Goal: Task Accomplishment & Management: Manage account settings

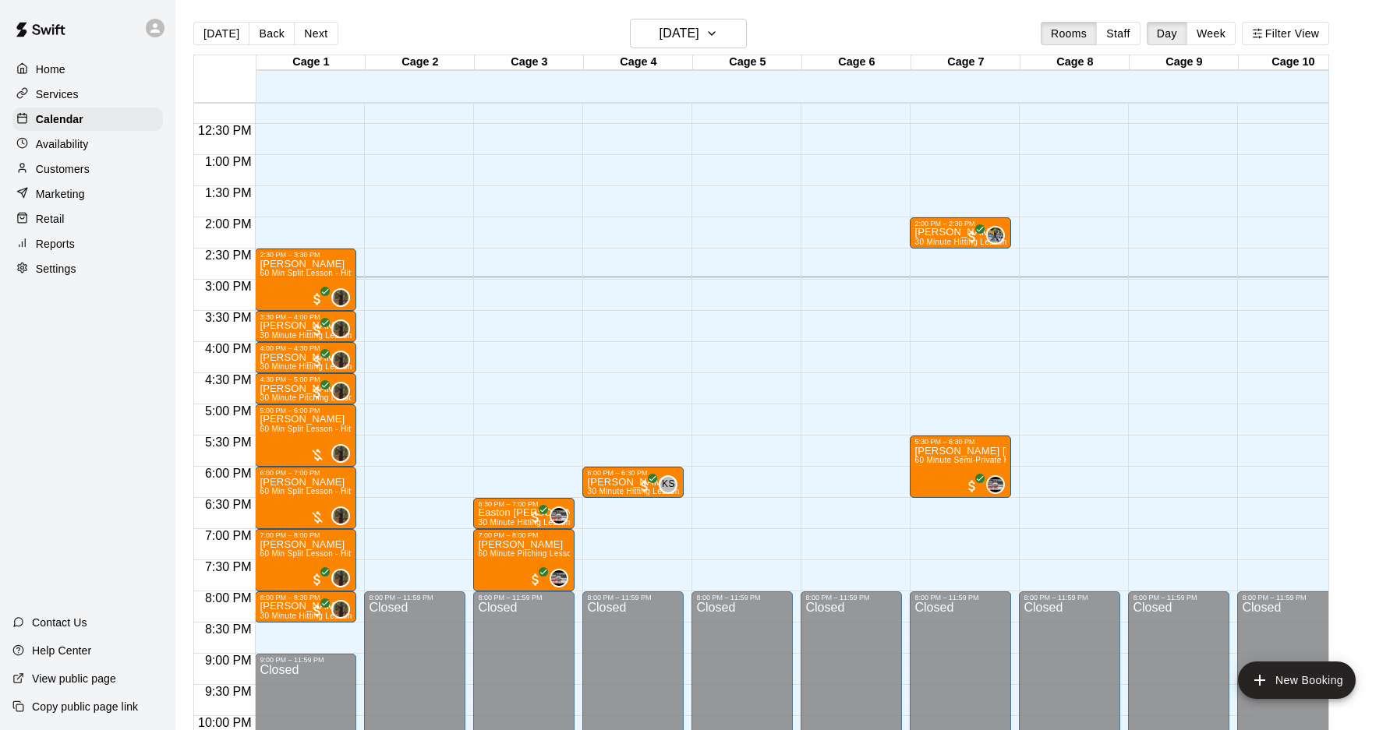
scroll to position [747, 0]
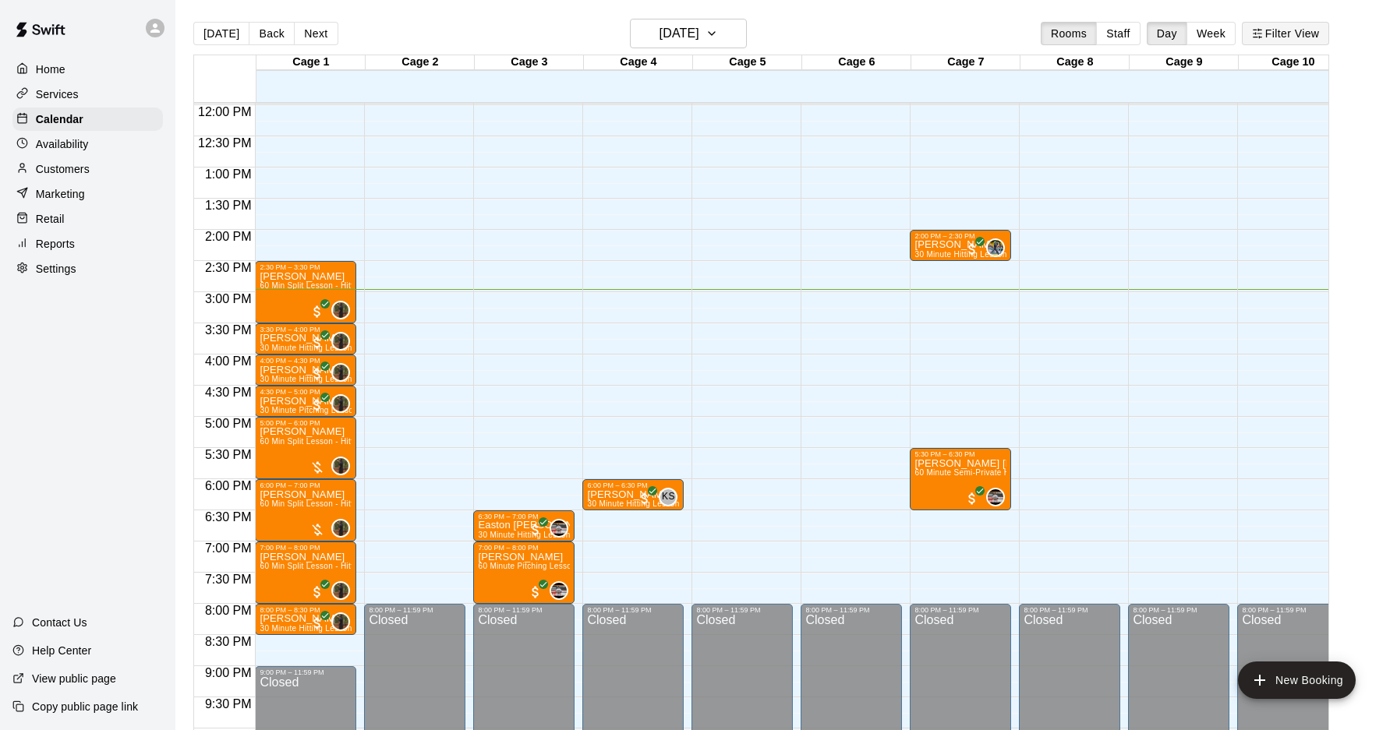
click at [1264, 36] on button "Filter View" at bounding box center [1284, 33] width 87 height 23
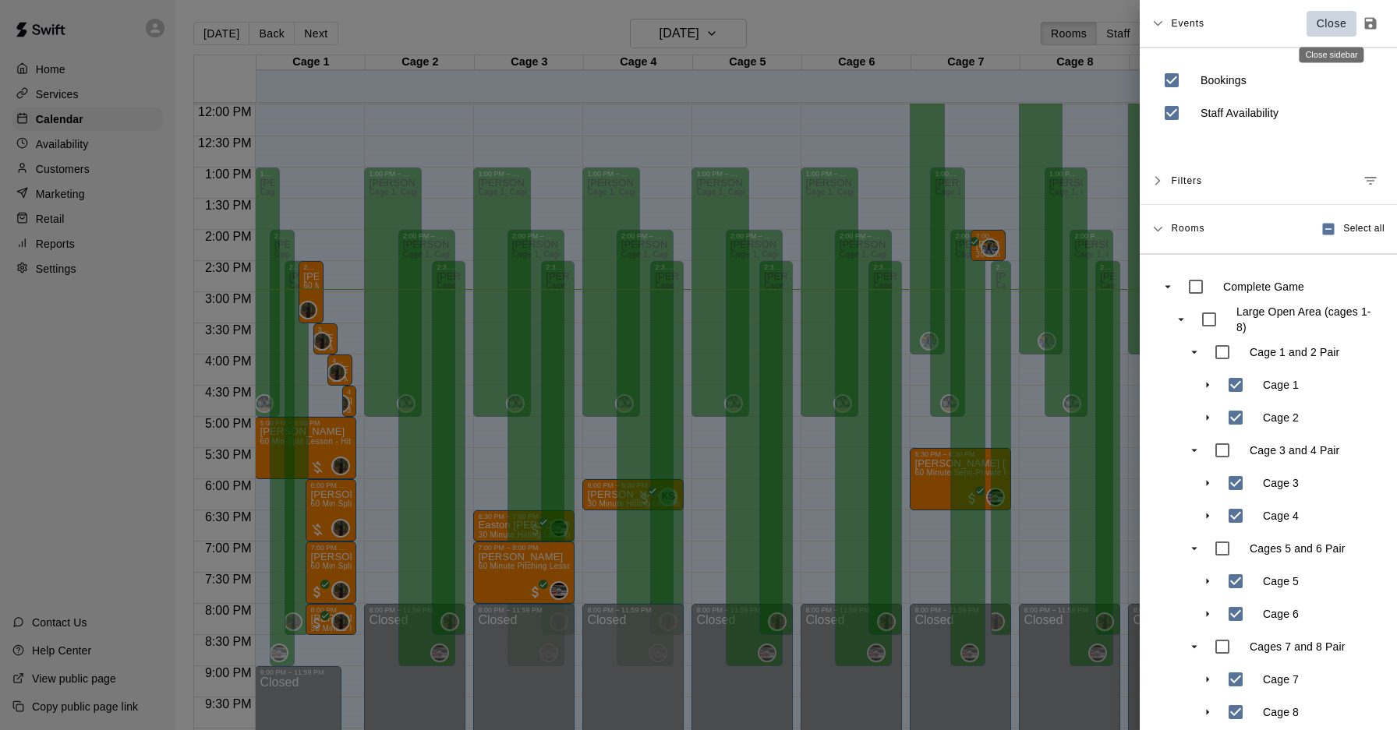
click at [1322, 27] on p "Close" at bounding box center [1331, 24] width 30 height 16
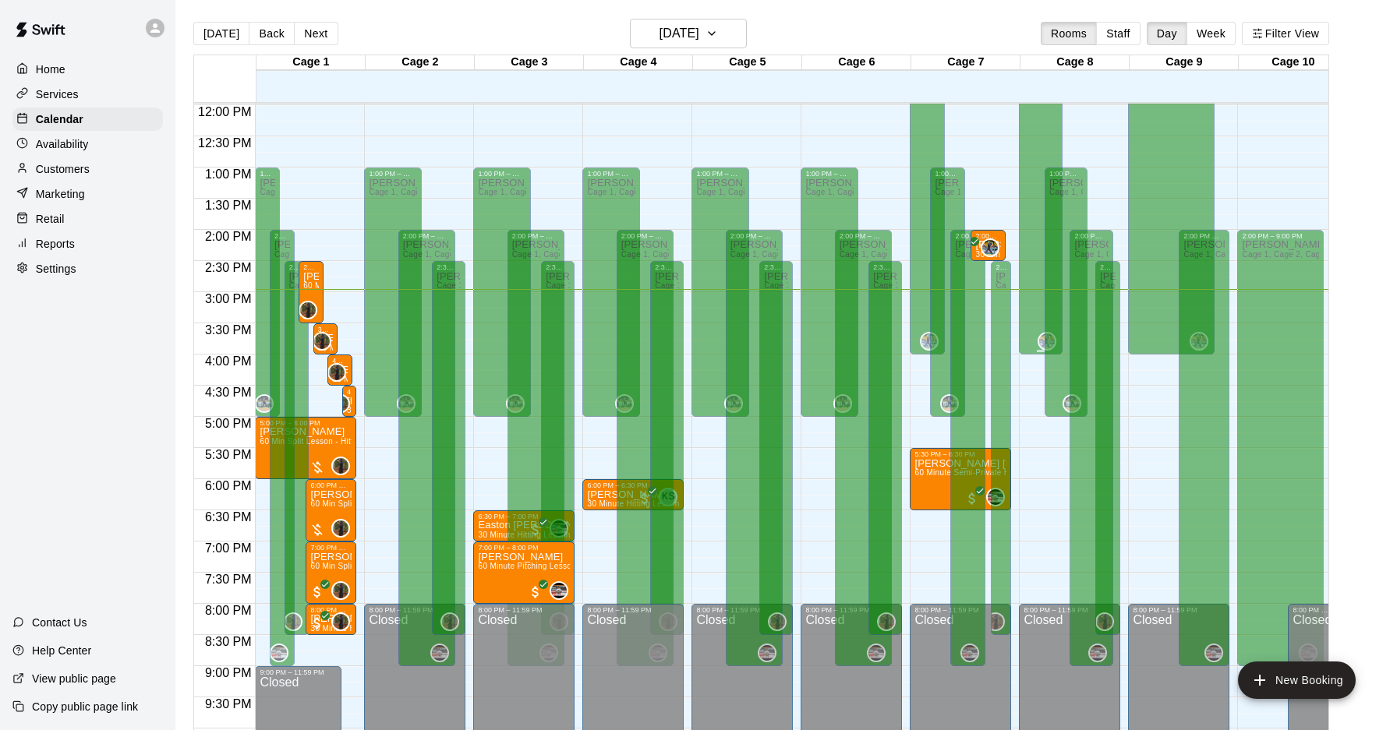
scroll to position [651, 0]
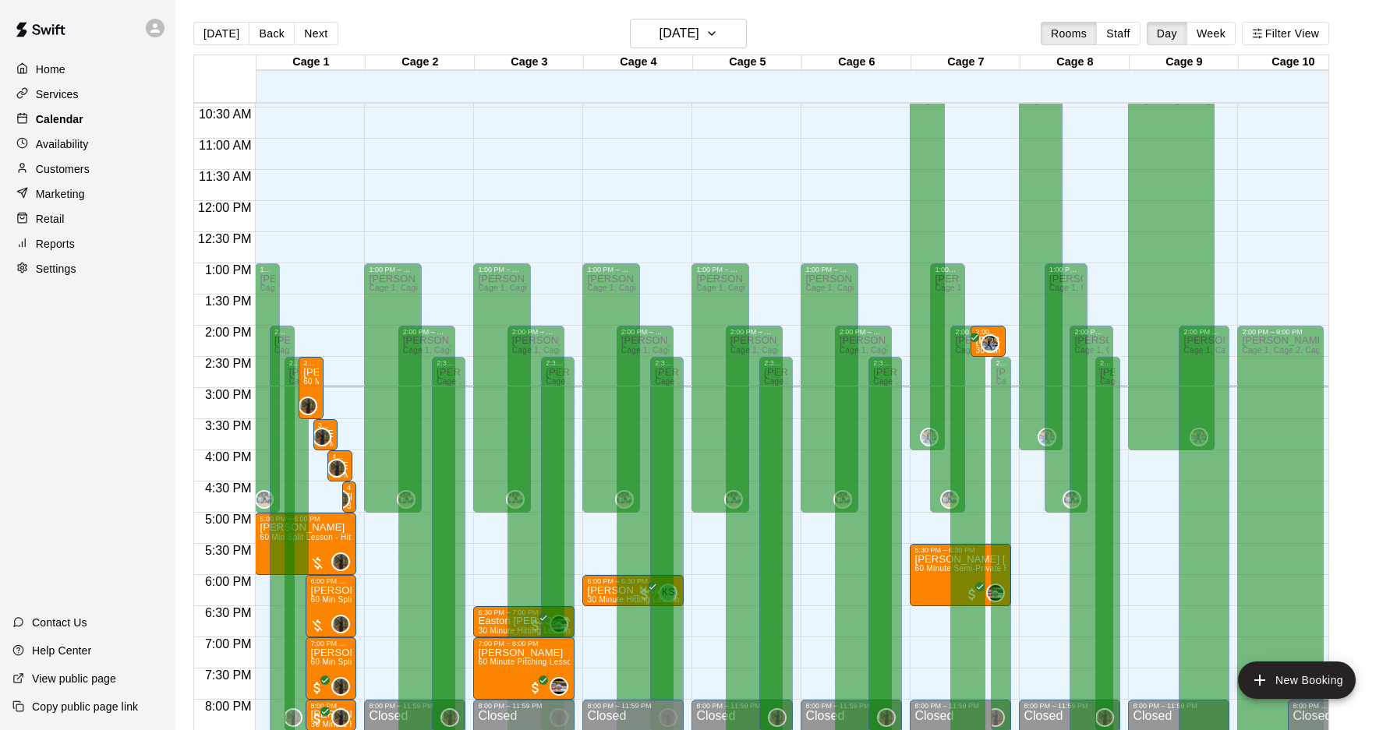
click at [88, 127] on div "Calendar" at bounding box center [87, 119] width 150 height 23
click at [96, 115] on div "Calendar" at bounding box center [87, 119] width 150 height 23
drag, startPoint x: 83, startPoint y: 81, endPoint x: 76, endPoint y: 87, distance: 8.9
click at [83, 81] on div "Home Services Calendar Availability Customers Marketing Retail Reports Settings" at bounding box center [87, 169] width 175 height 226
click at [74, 96] on p "Services" at bounding box center [57, 95] width 43 height 16
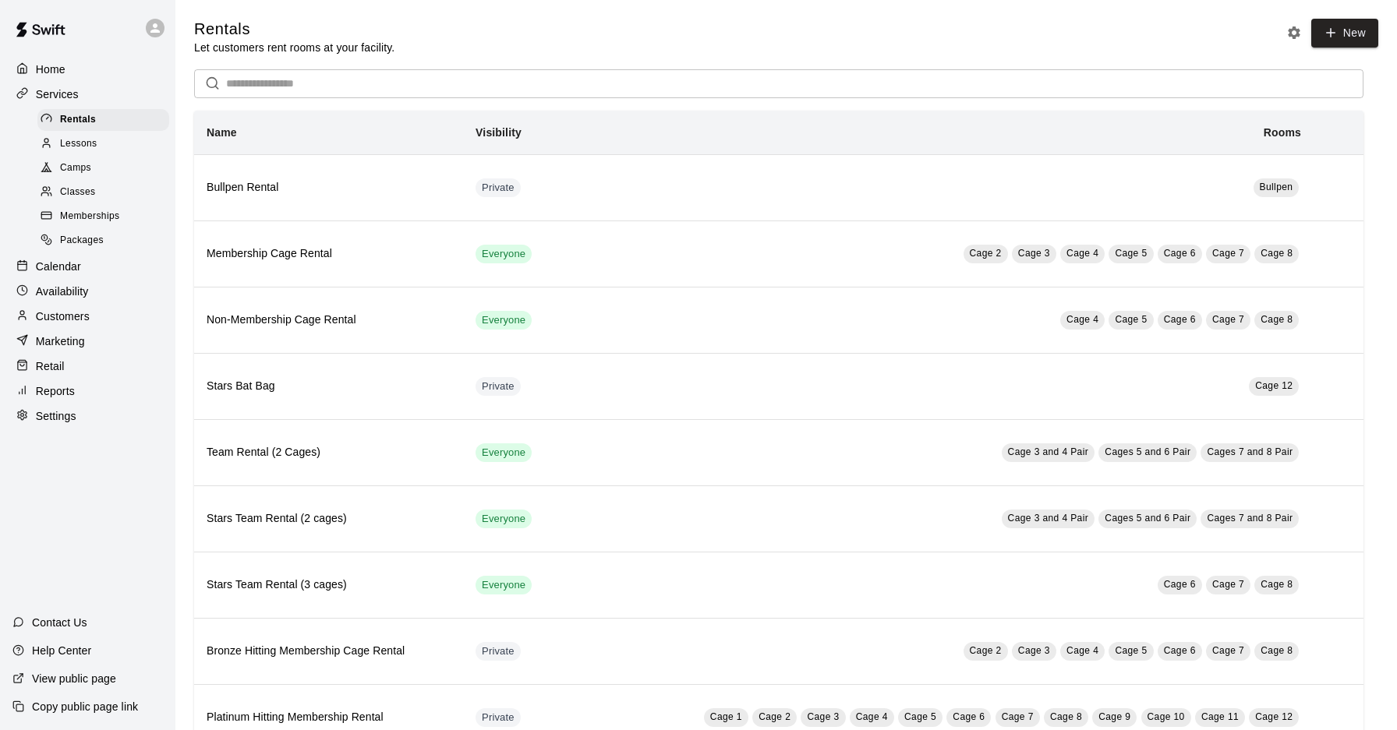
click at [72, 256] on div "Calendar" at bounding box center [87, 266] width 150 height 23
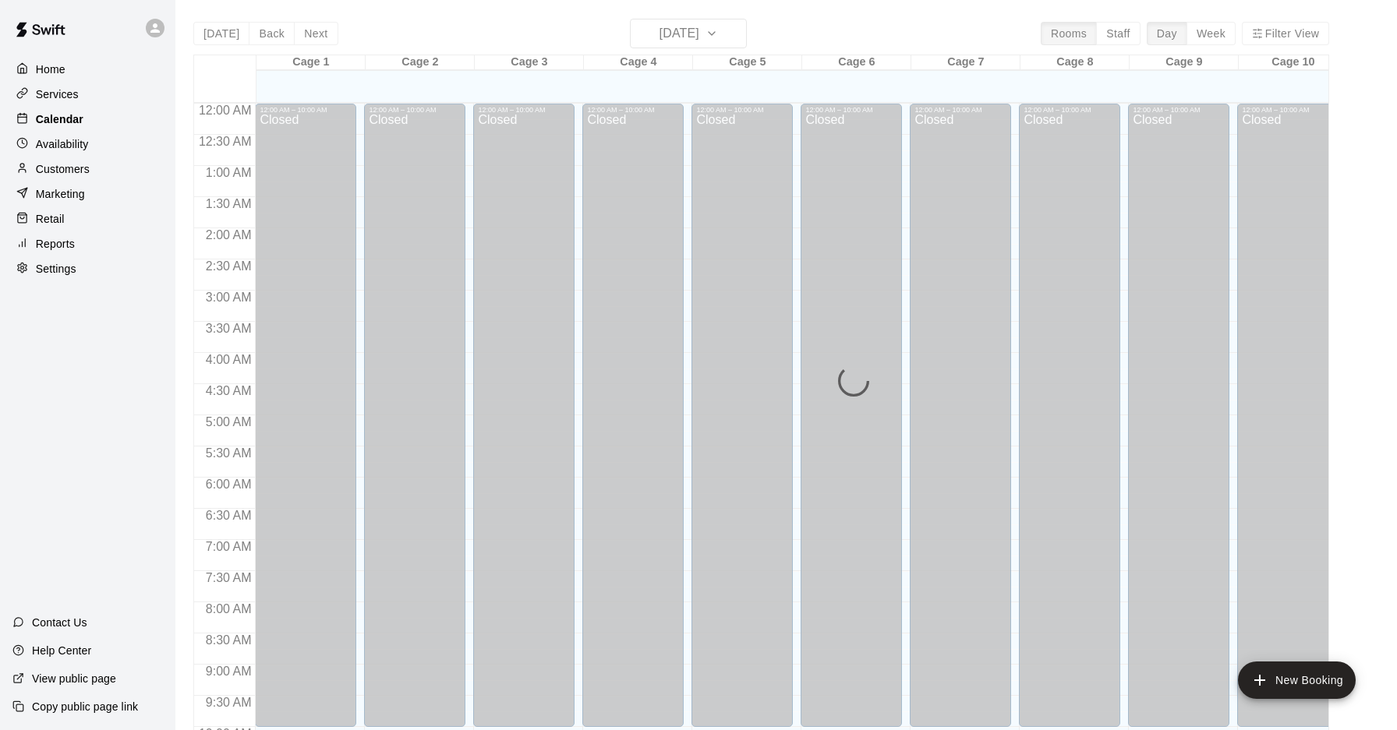
scroll to position [804, 0]
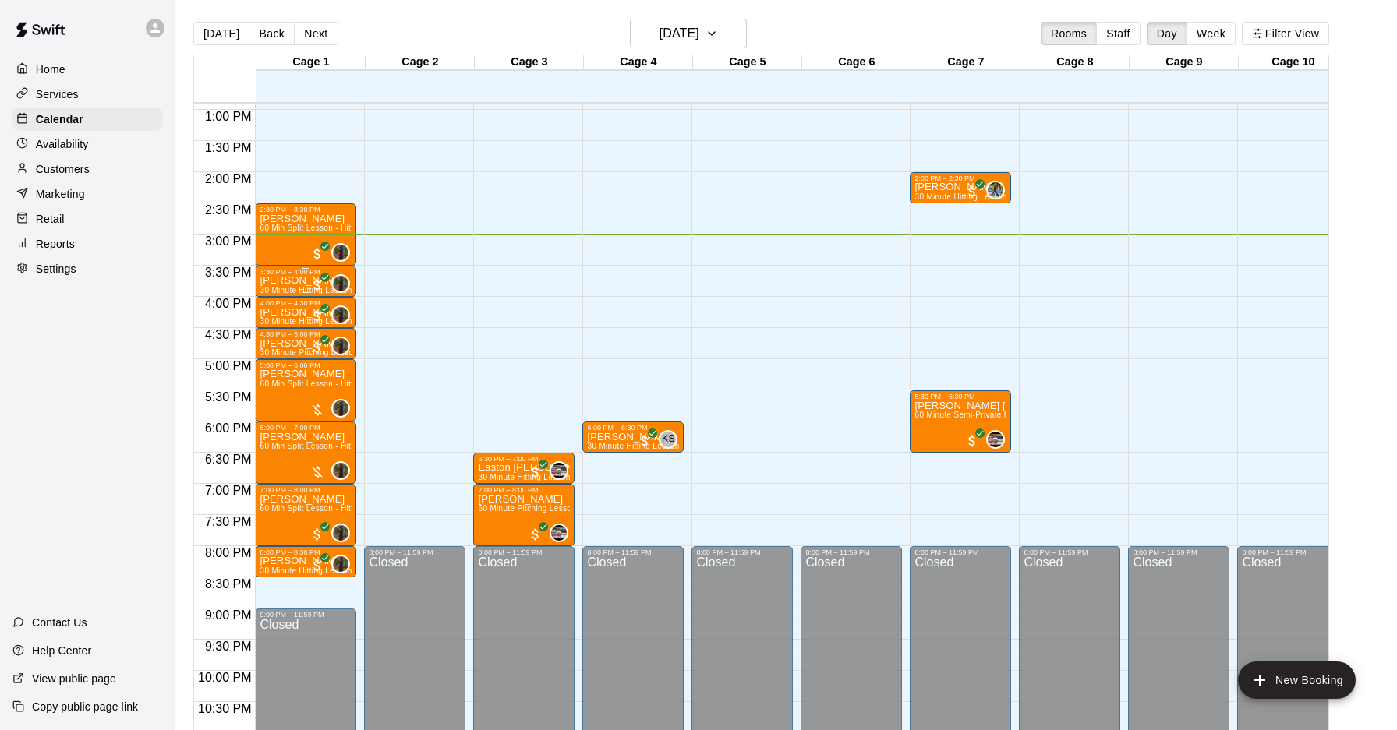
click at [301, 281] on p "[PERSON_NAME]" at bounding box center [306, 281] width 92 height 0
click at [283, 328] on img "edit" at bounding box center [276, 334] width 18 height 18
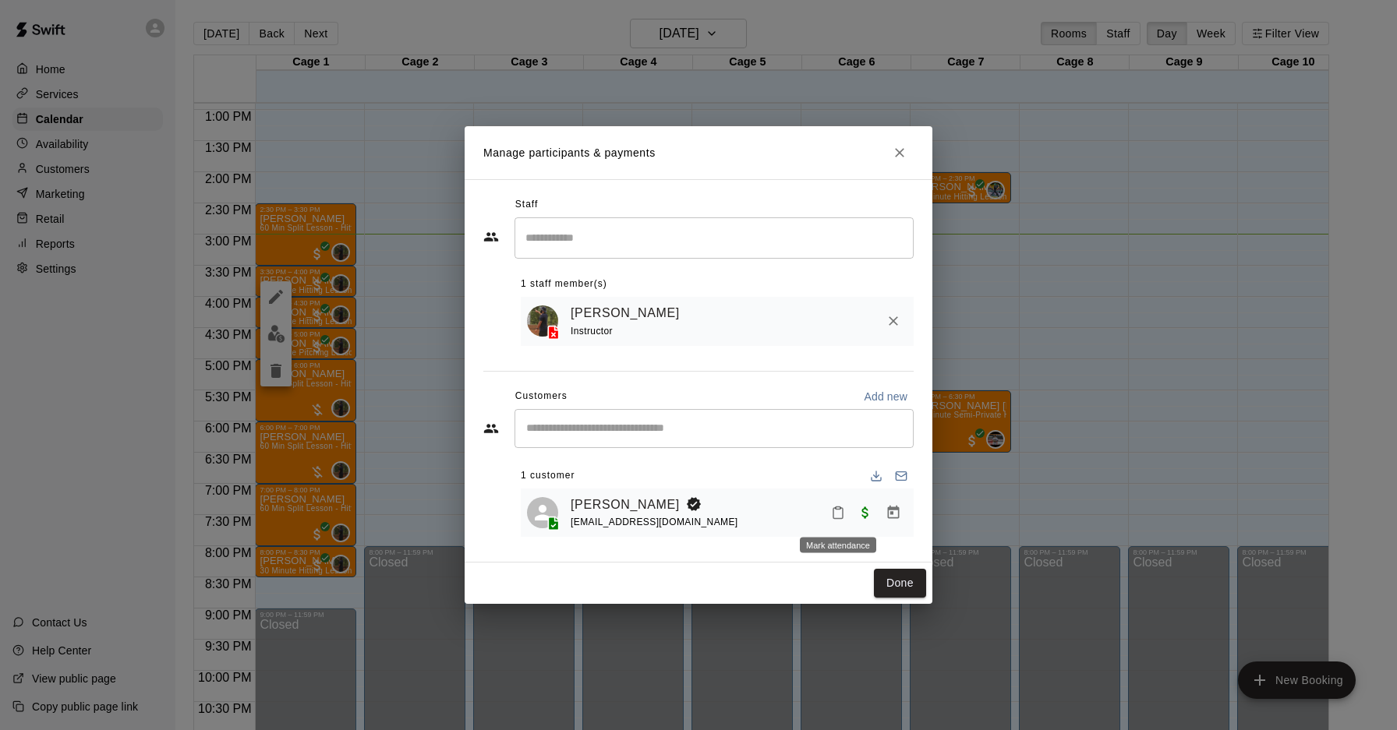
click at [844, 516] on icon "Mark attendance" at bounding box center [838, 513] width 14 height 14
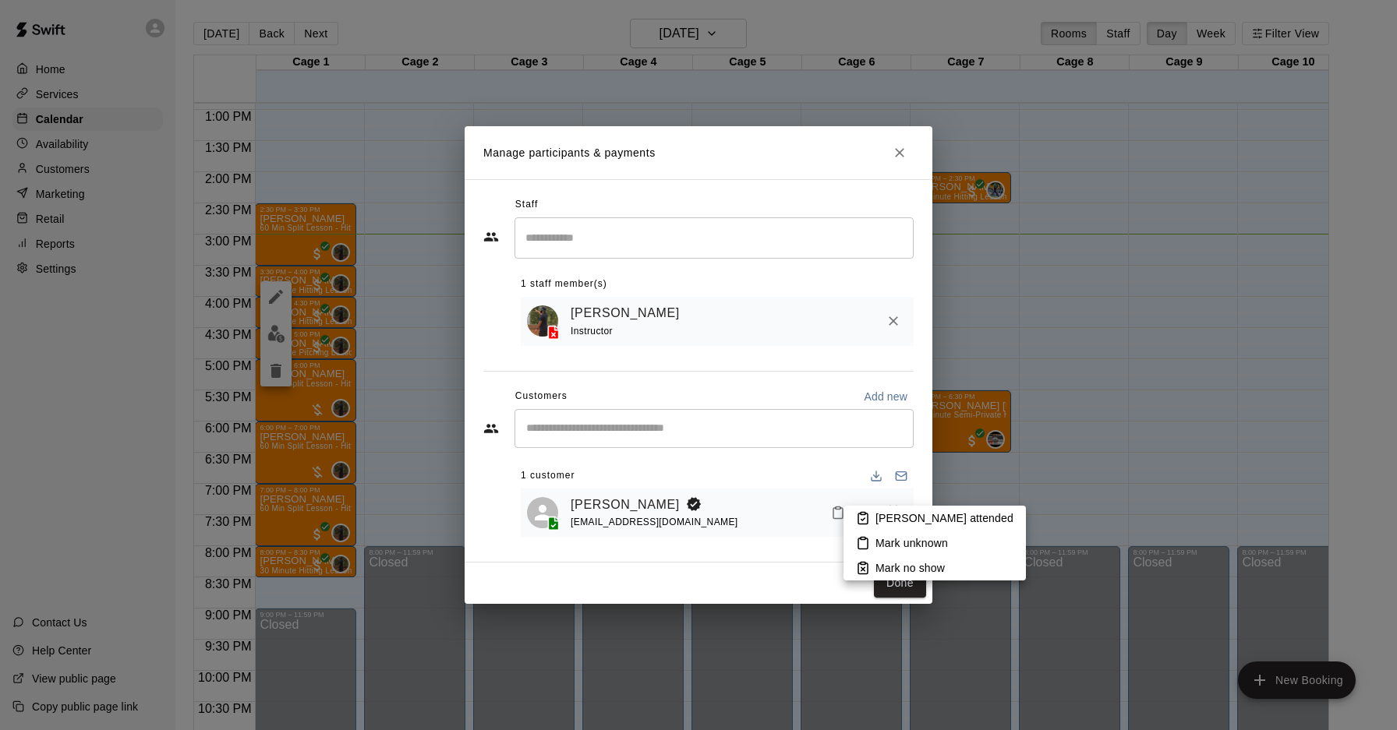
click at [737, 469] on div at bounding box center [698, 365] width 1397 height 730
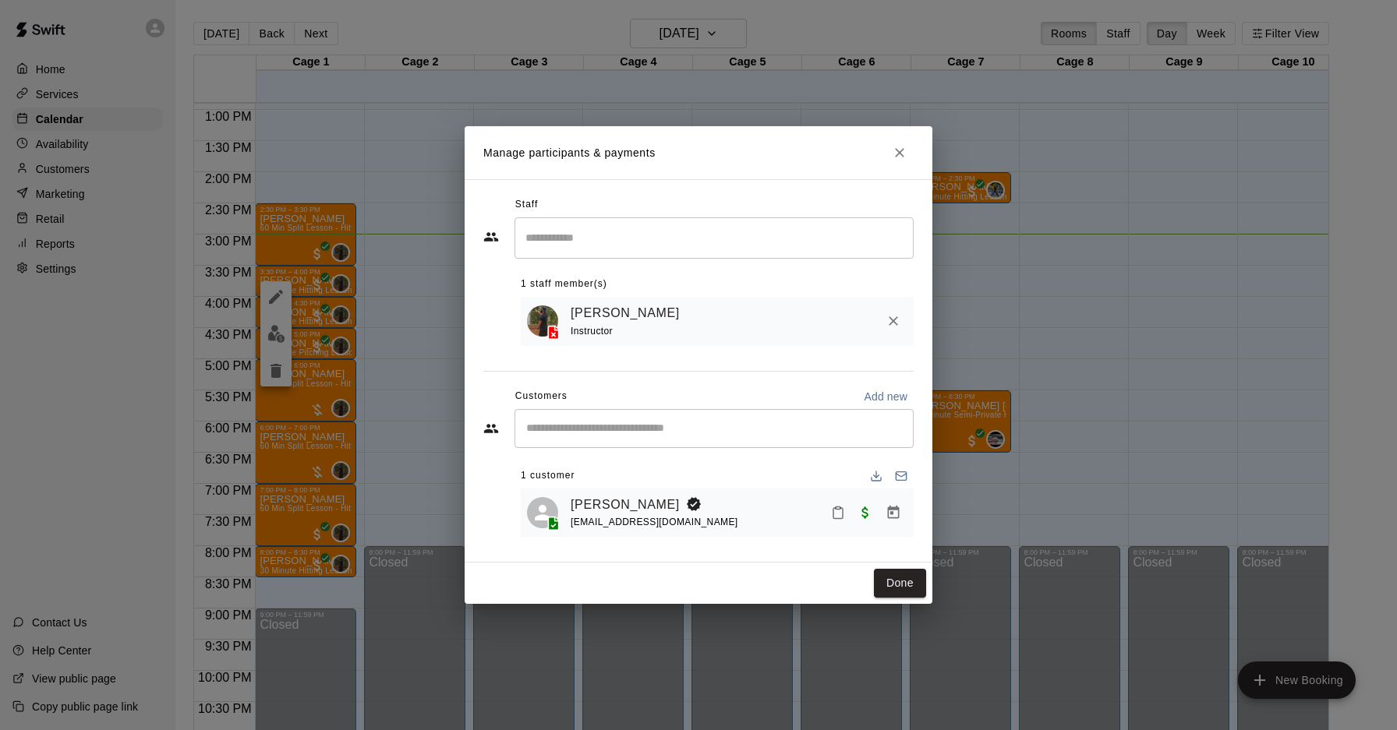
click at [287, 277] on div "Manage participants & payments Staff ​ 1 staff member(s) [PERSON_NAME] Instruct…" at bounding box center [698, 365] width 1397 height 730
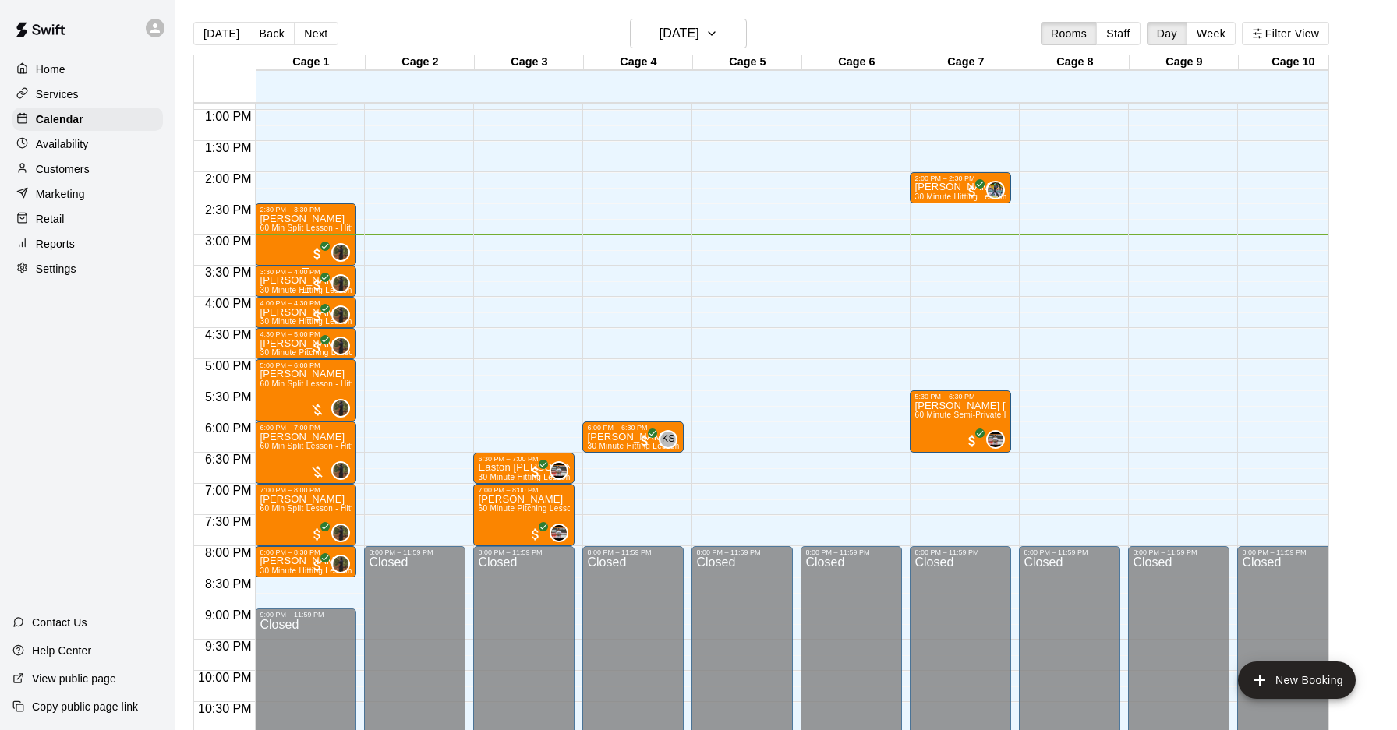
click at [288, 281] on p "[PERSON_NAME]" at bounding box center [306, 281] width 92 height 0
click at [275, 297] on icon "edit" at bounding box center [276, 297] width 14 height 14
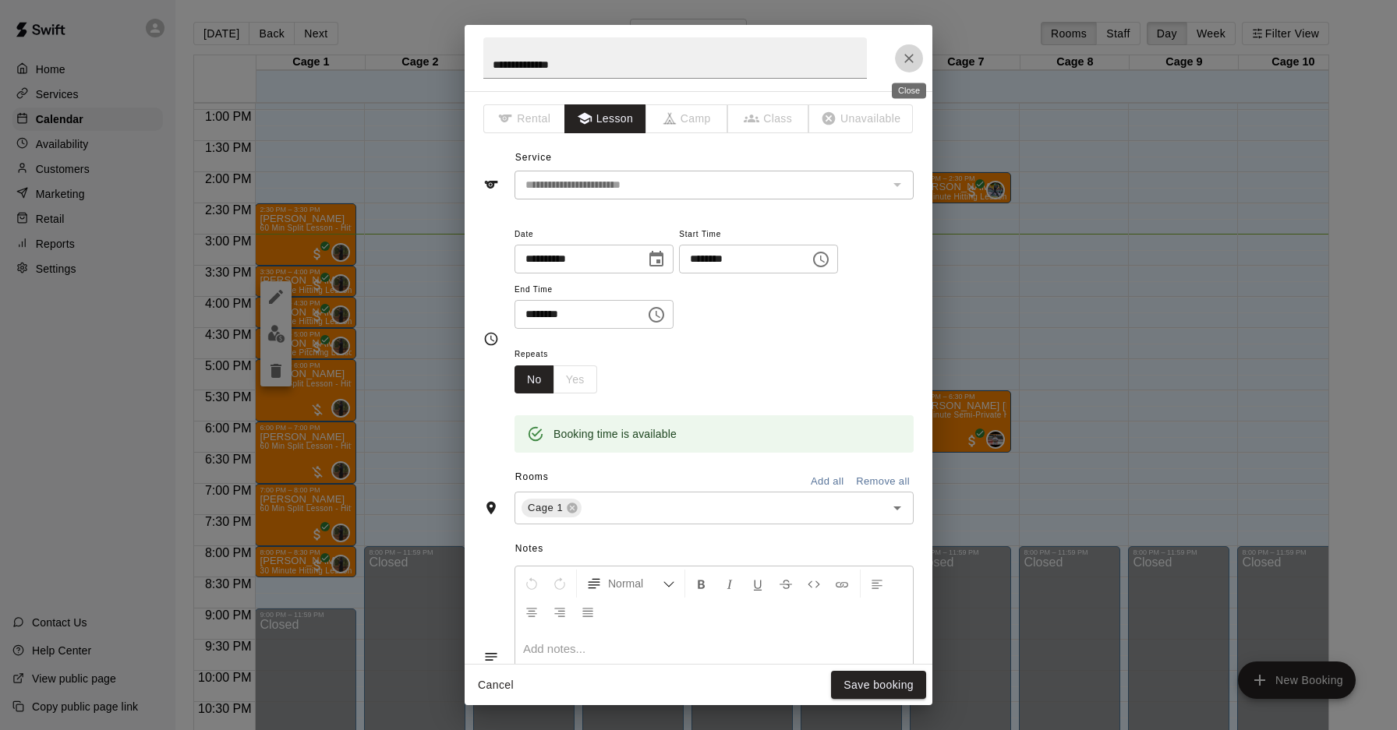
click at [910, 57] on icon "Close" at bounding box center [909, 59] width 16 height 16
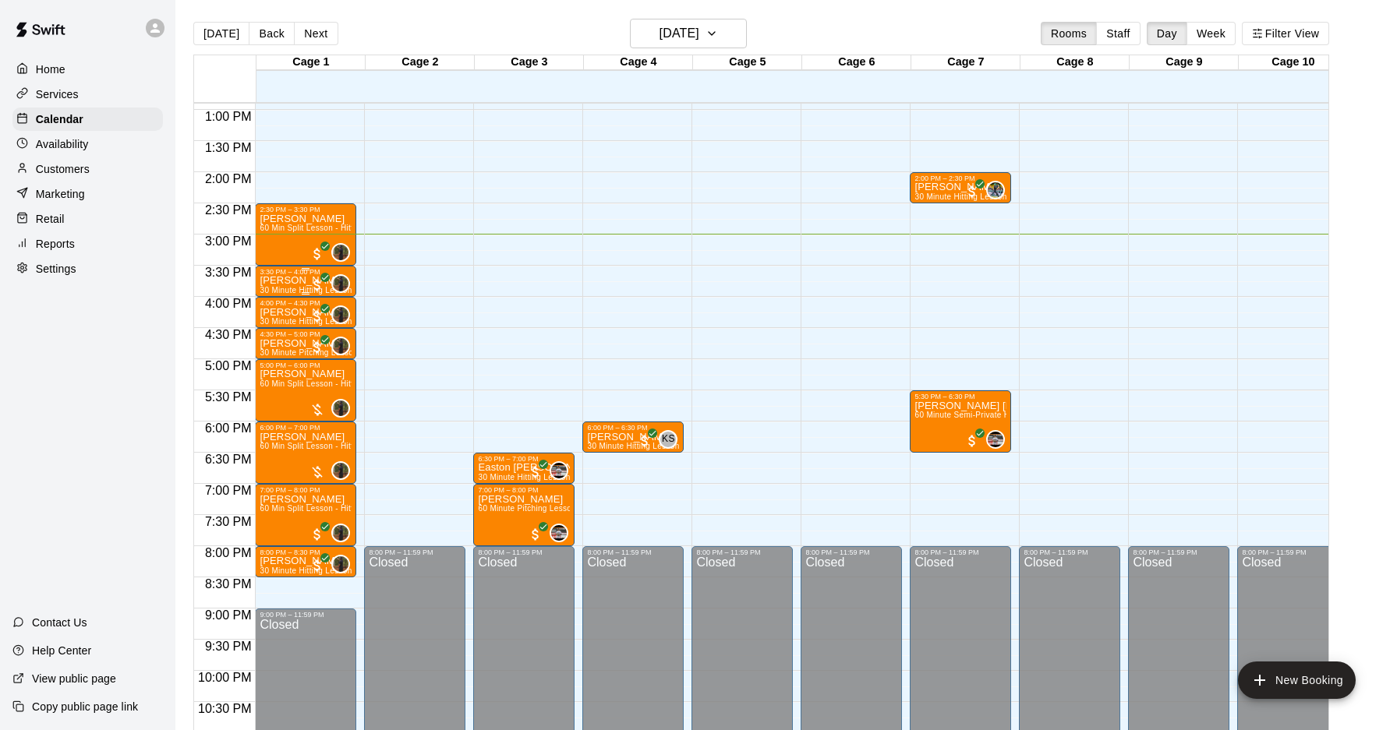
click at [306, 287] on span "30 Minute Hitting Lesson" at bounding box center [306, 290] width 92 height 9
click at [268, 341] on img "edit" at bounding box center [276, 339] width 18 height 18
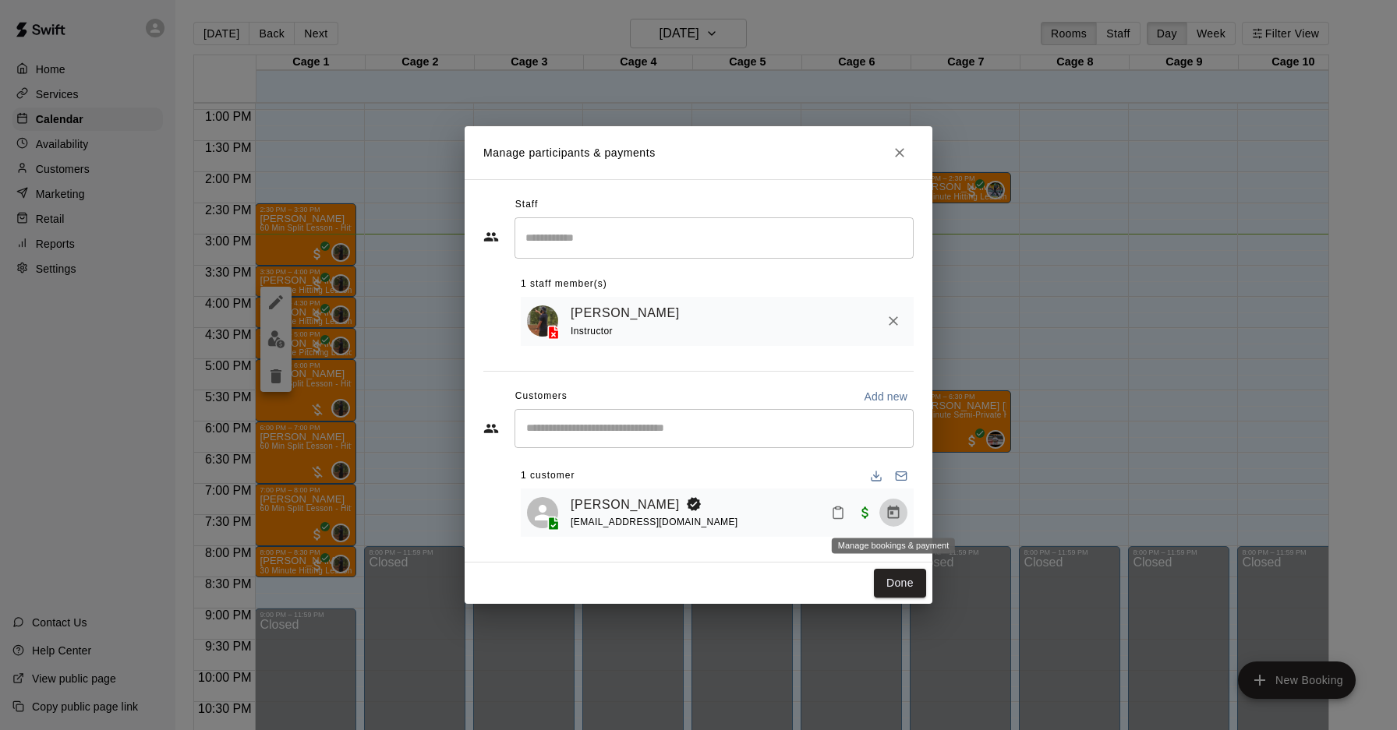
click at [895, 510] on icon "Manage bookings & payment" at bounding box center [893, 513] width 16 height 16
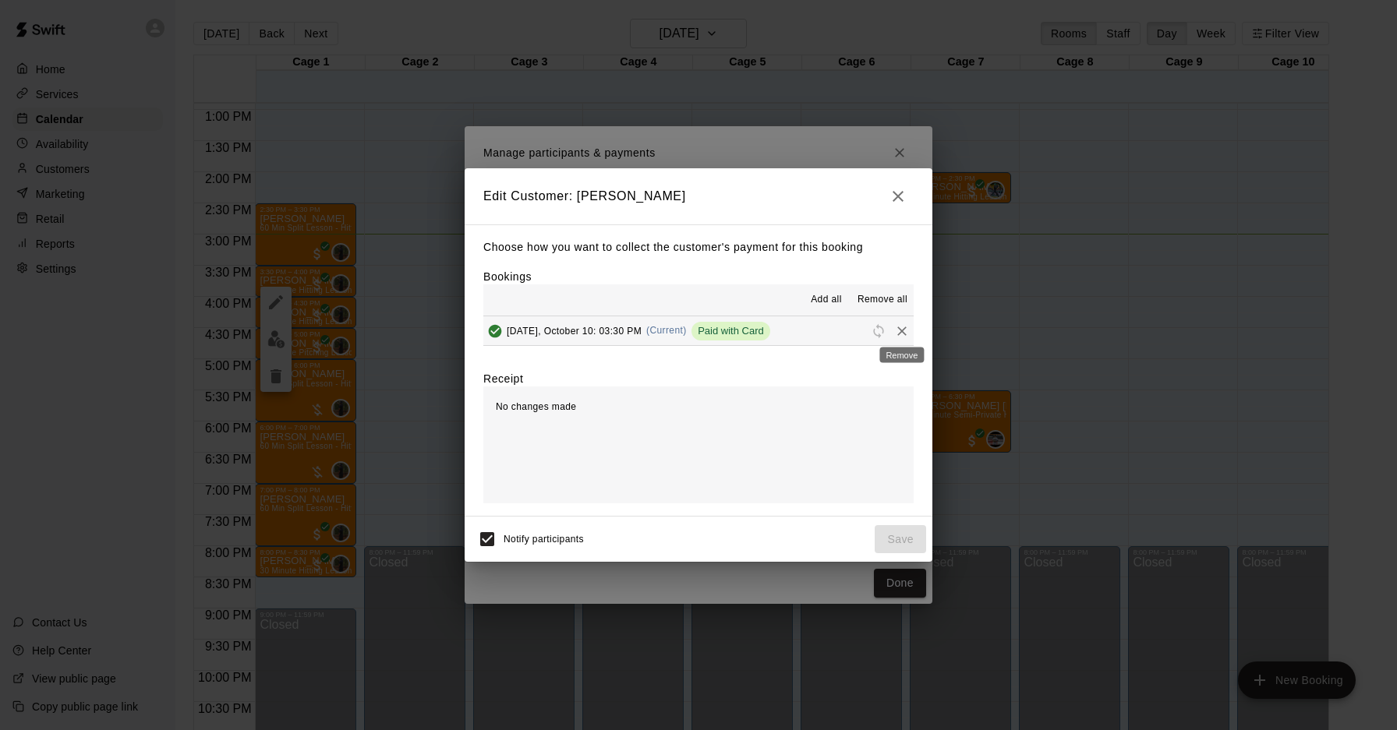
click at [902, 330] on icon "Remove" at bounding box center [901, 331] width 9 height 9
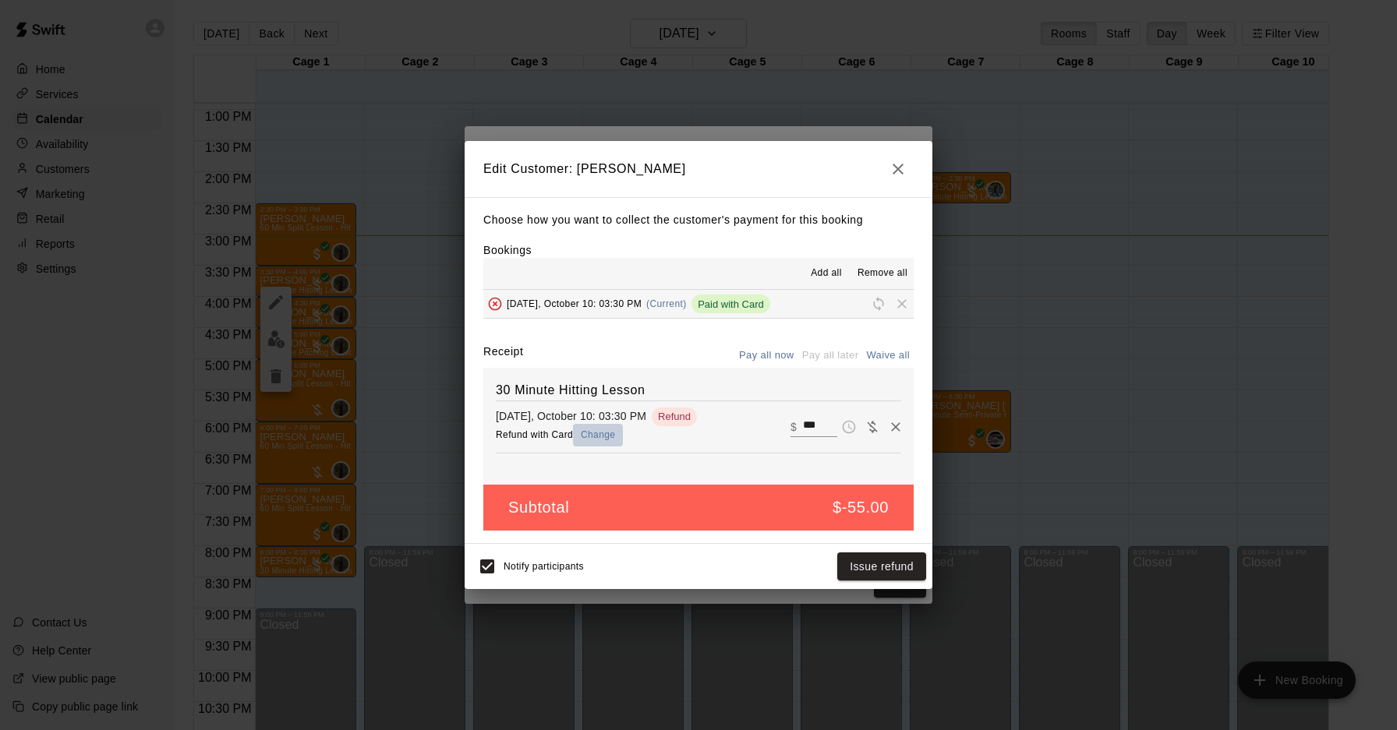
click at [603, 433] on button "Change" at bounding box center [598, 435] width 50 height 23
click at [867, 565] on button "Issue refund" at bounding box center [881, 567] width 89 height 29
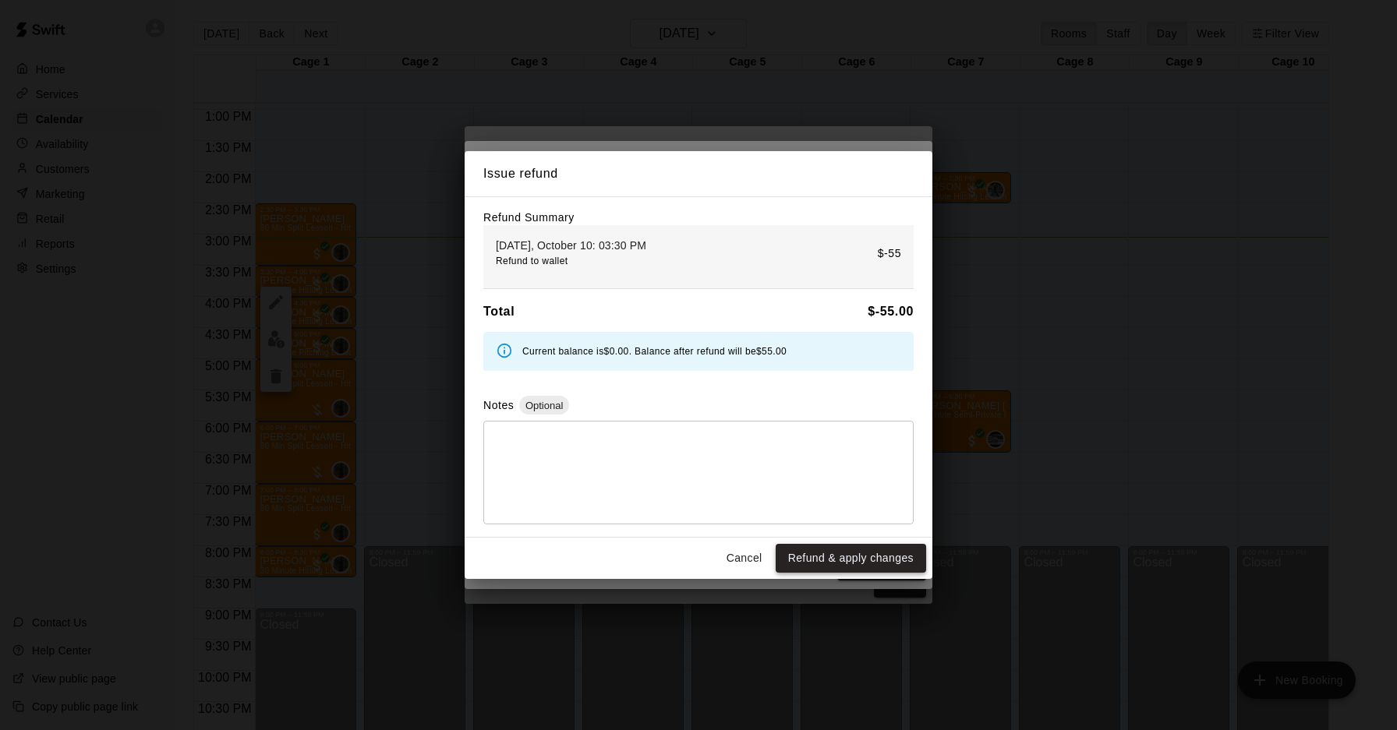
click at [835, 562] on button "Refund & apply changes" at bounding box center [850, 558] width 150 height 29
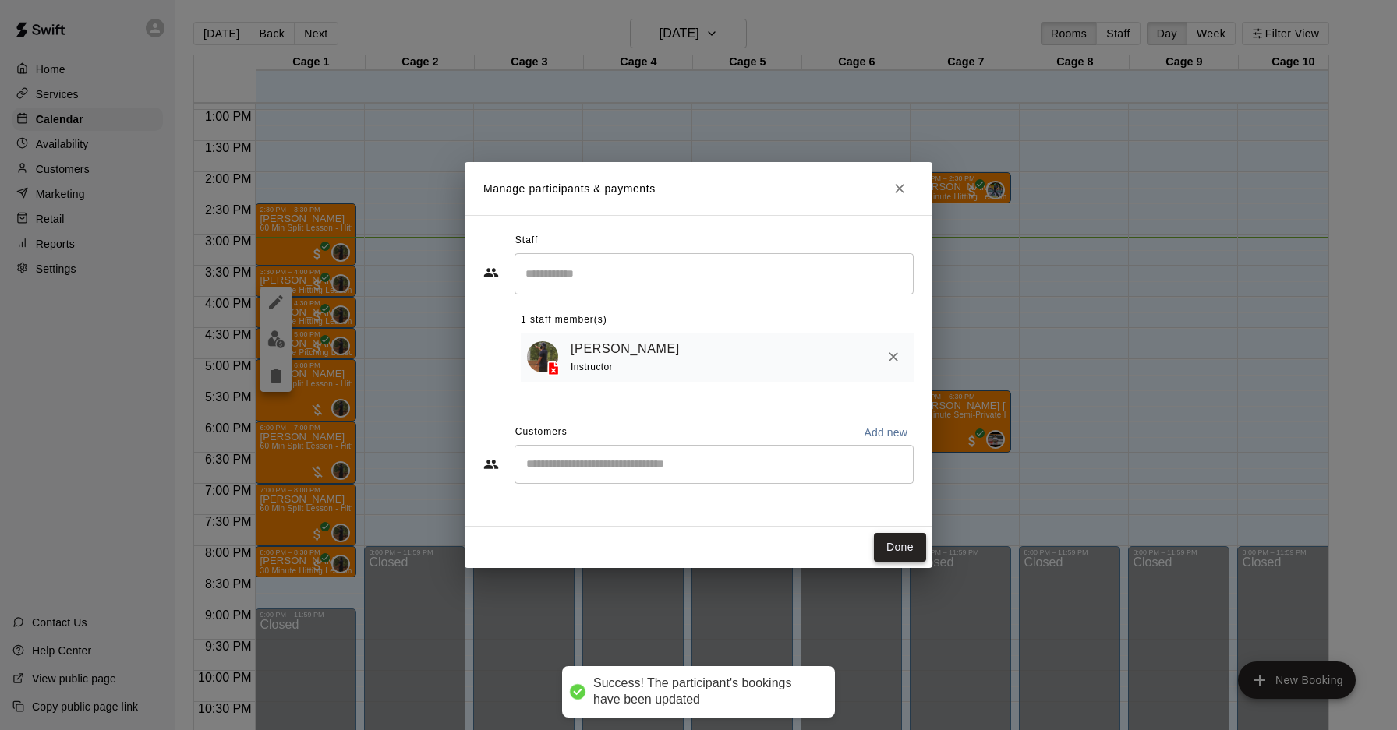
click at [906, 550] on button "Done" at bounding box center [900, 547] width 52 height 29
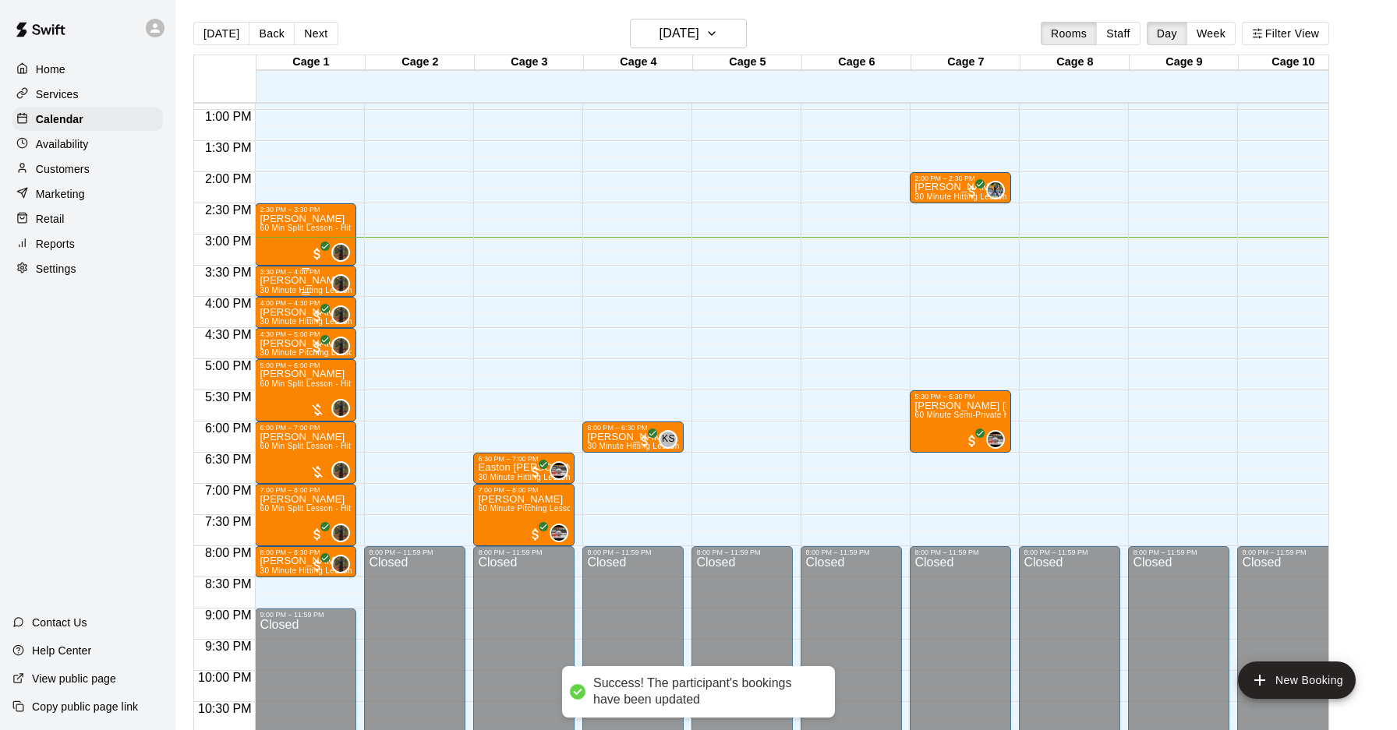
click at [301, 281] on p "[PERSON_NAME]" at bounding box center [306, 281] width 92 height 0
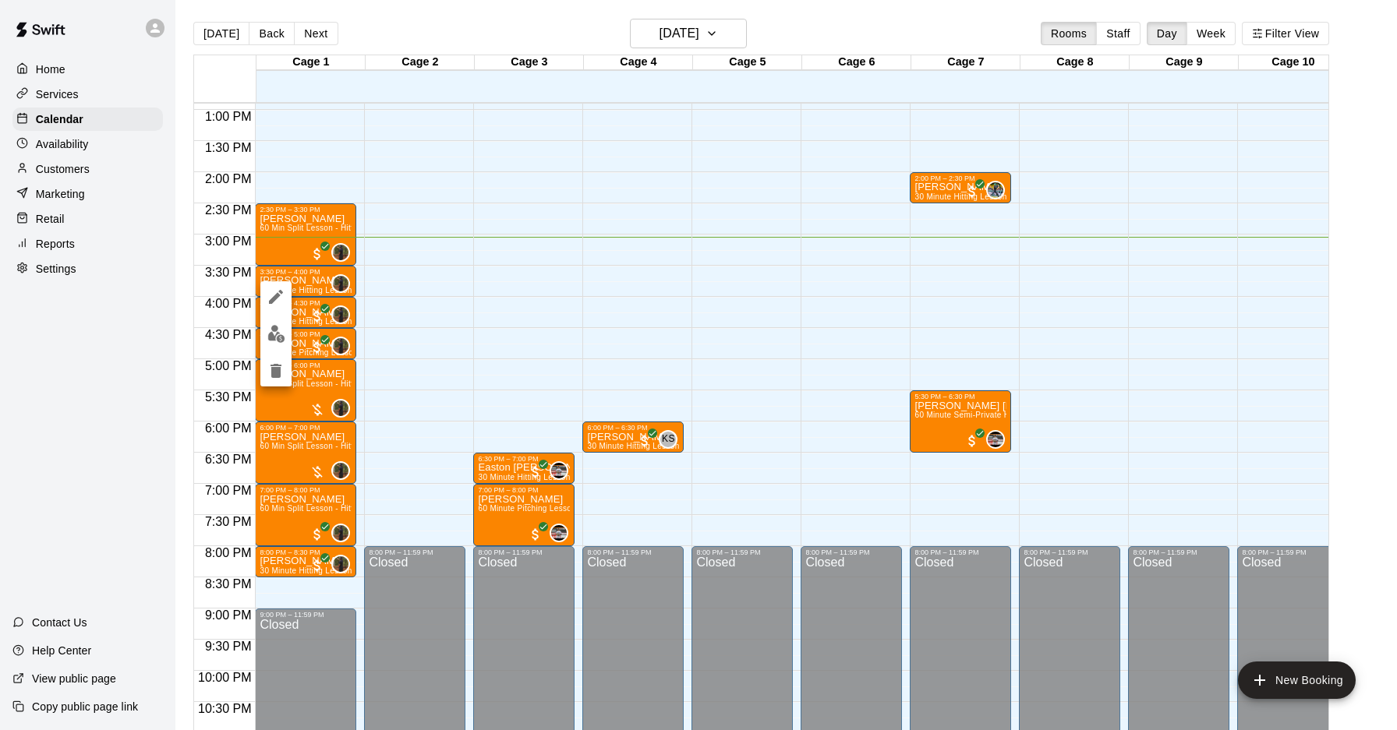
click at [279, 365] on icon "delete" at bounding box center [275, 371] width 11 height 14
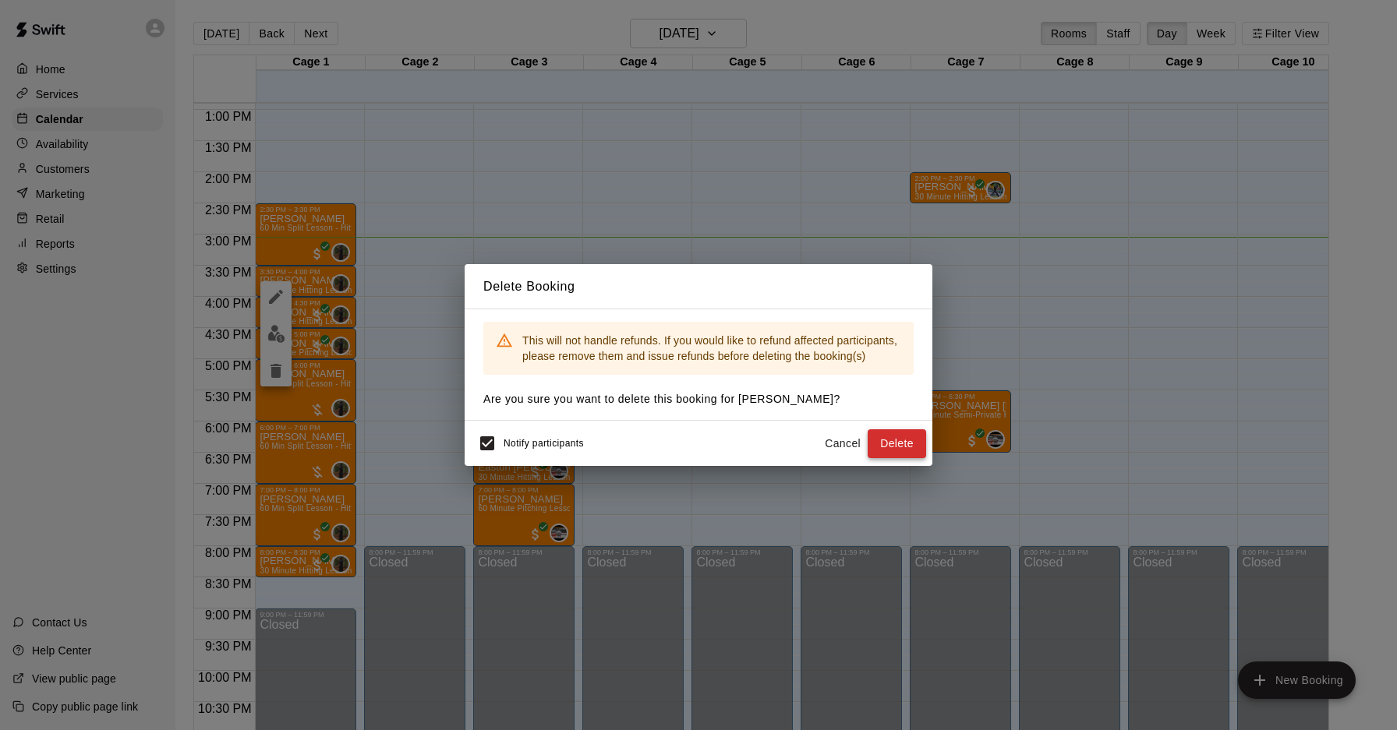
click at [895, 443] on button "Delete" at bounding box center [896, 443] width 58 height 29
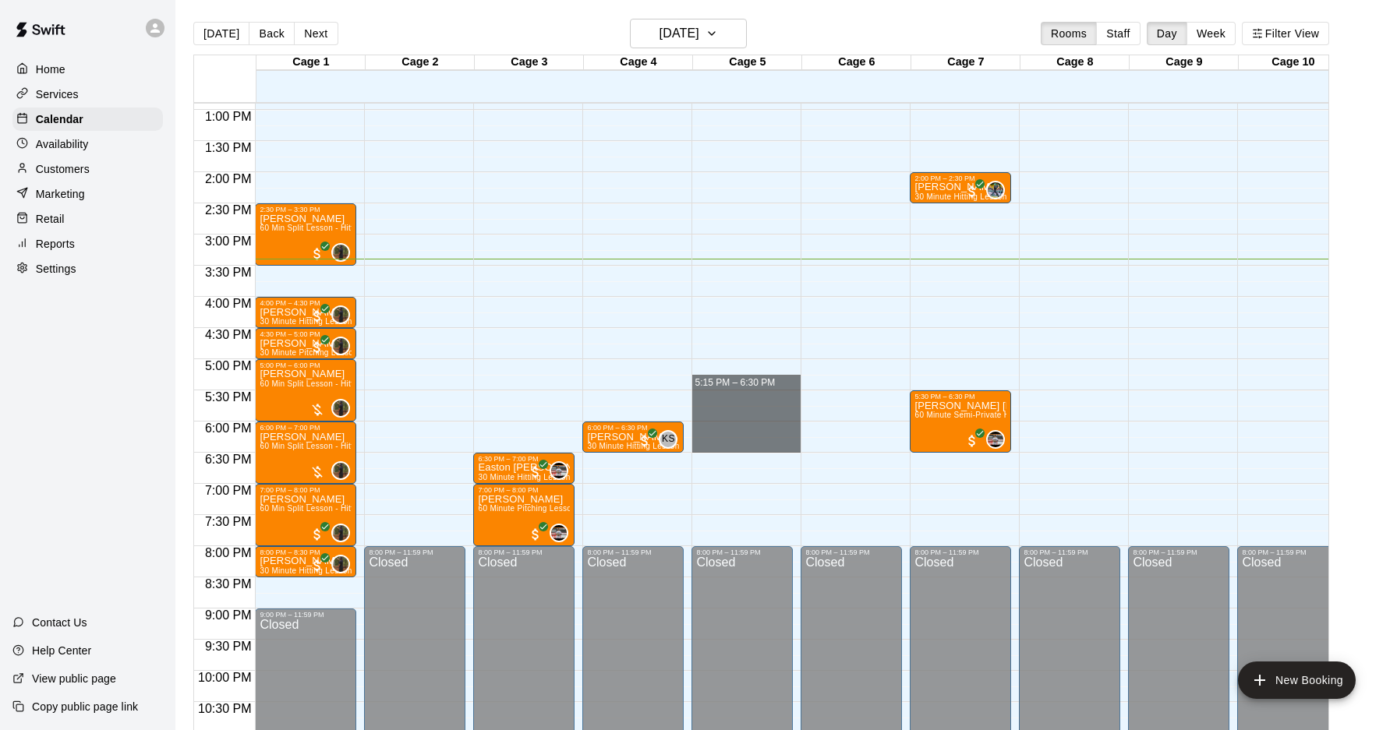
drag, startPoint x: 692, startPoint y: 390, endPoint x: 699, endPoint y: 445, distance: 55.8
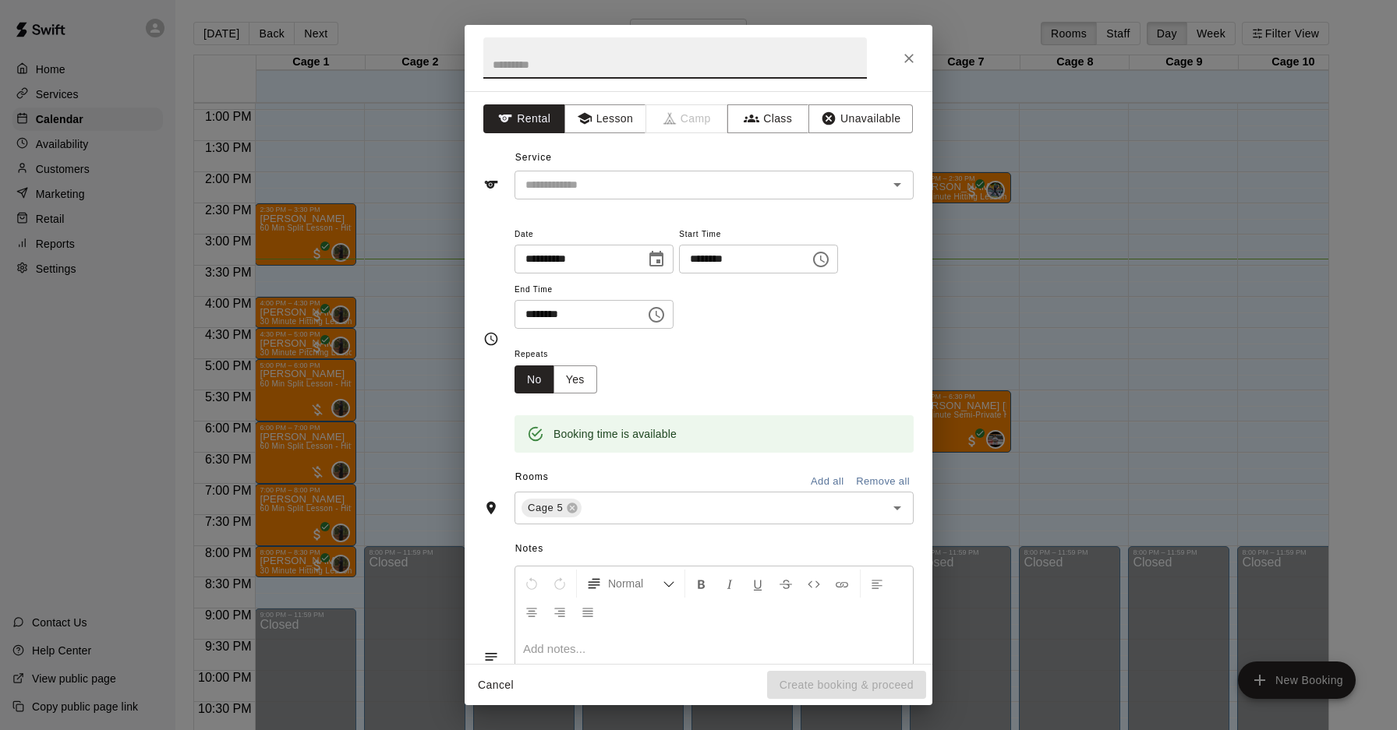
click at [916, 59] on icon "Close" at bounding box center [909, 59] width 16 height 16
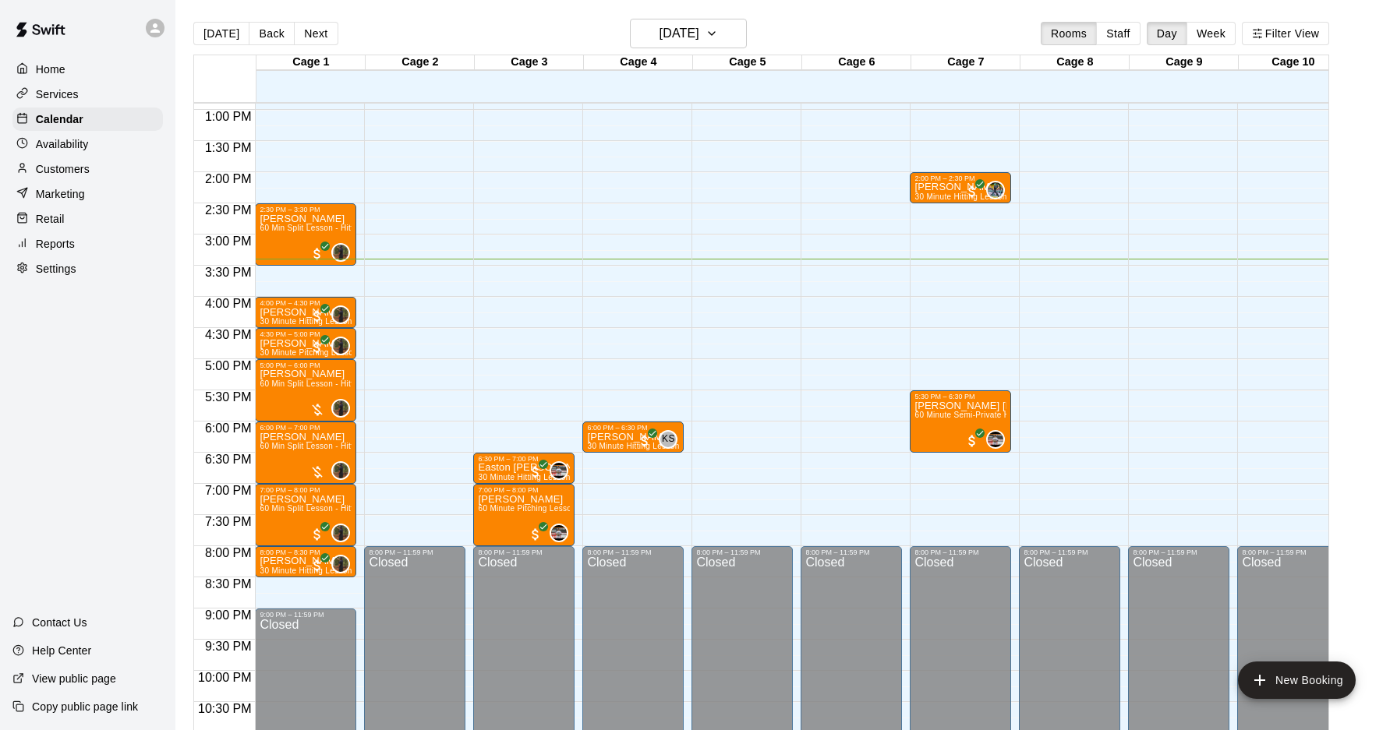
scroll to position [805, 0]
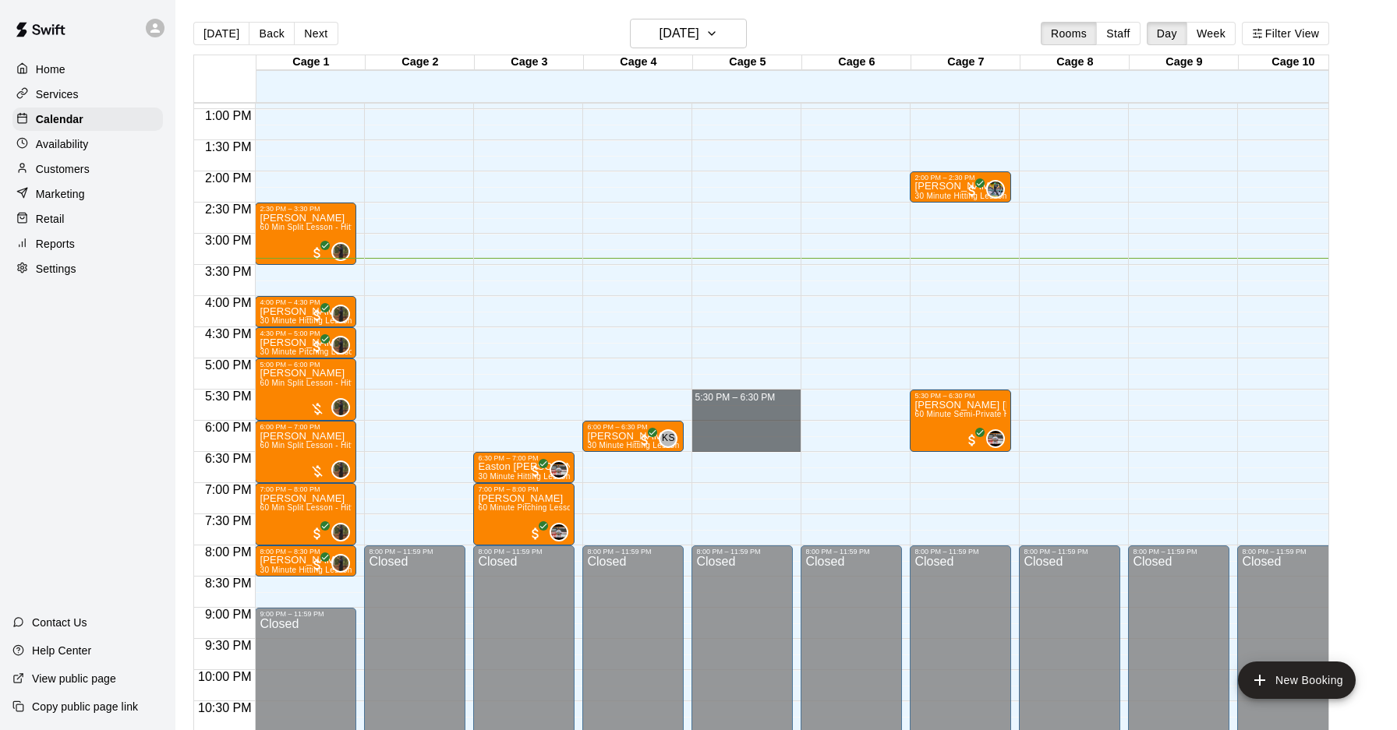
drag, startPoint x: 692, startPoint y: 390, endPoint x: 692, endPoint y: 440, distance: 49.9
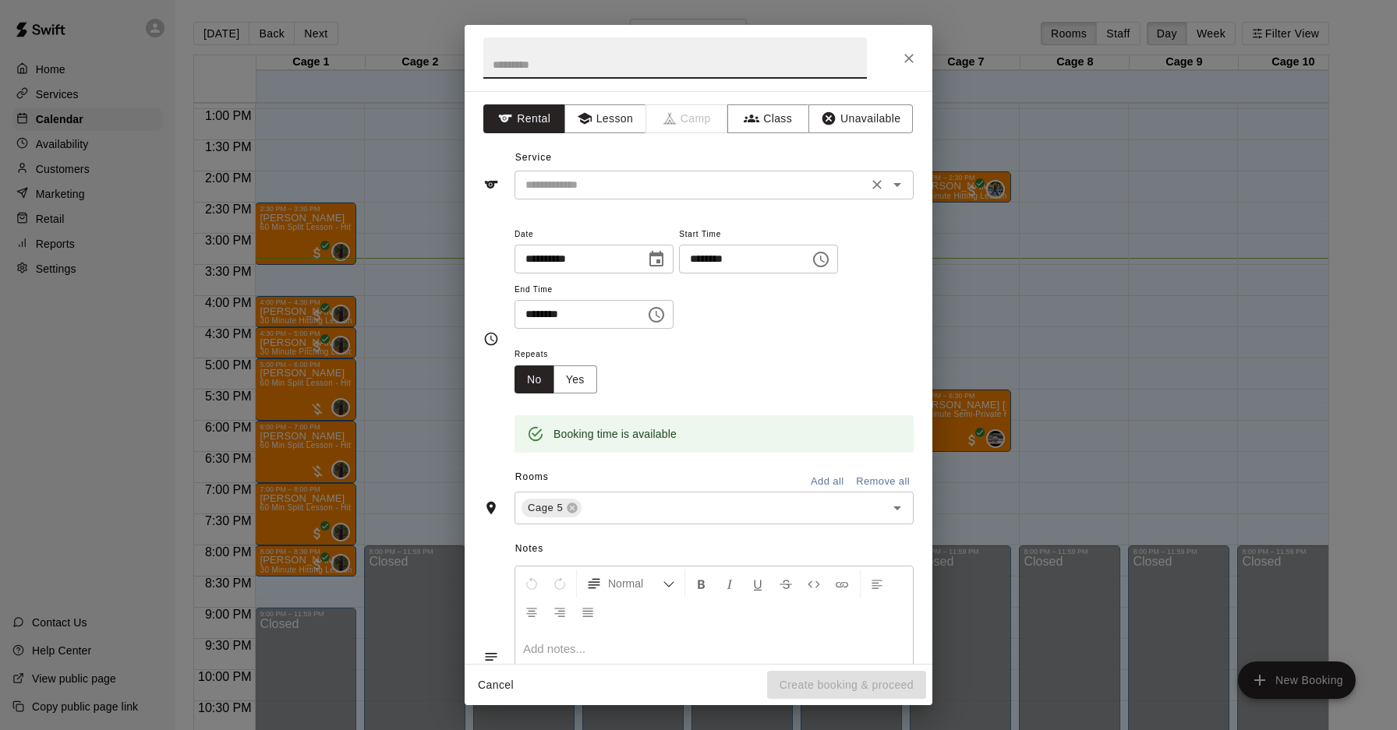
click at [623, 185] on input "text" at bounding box center [691, 184] width 344 height 19
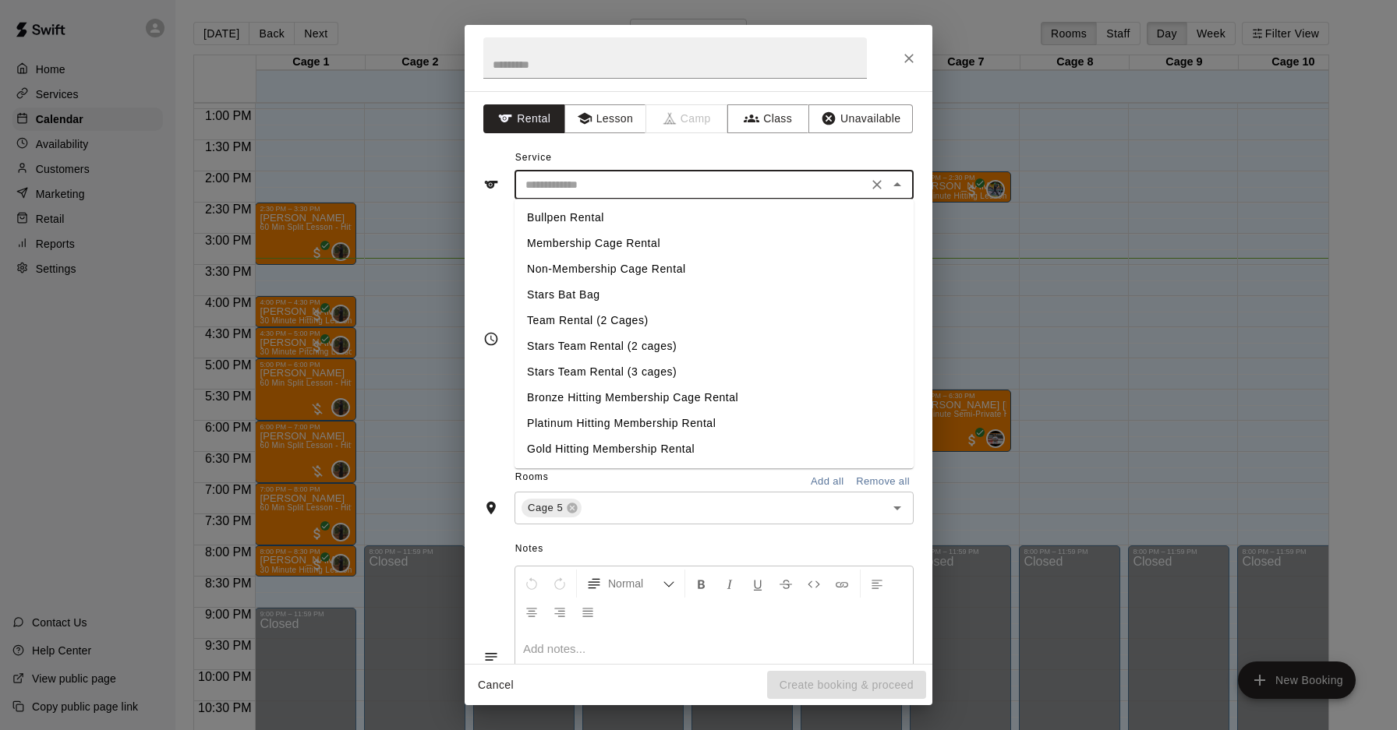
drag, startPoint x: 596, startPoint y: 270, endPoint x: 604, endPoint y: 256, distance: 16.0
click at [596, 270] on li "Non-Membership Cage Rental" at bounding box center [713, 269] width 399 height 26
type input "**********"
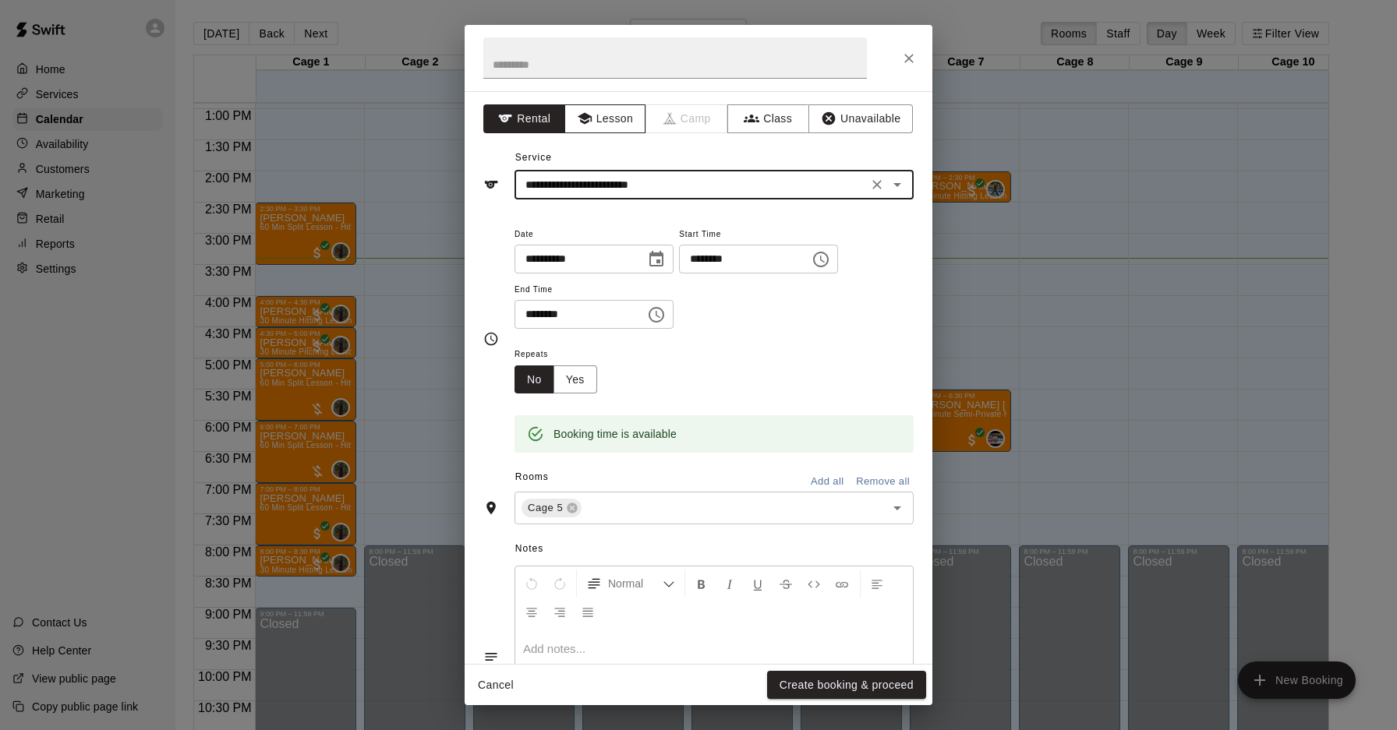
click at [619, 116] on button "Lesson" at bounding box center [605, 118] width 82 height 29
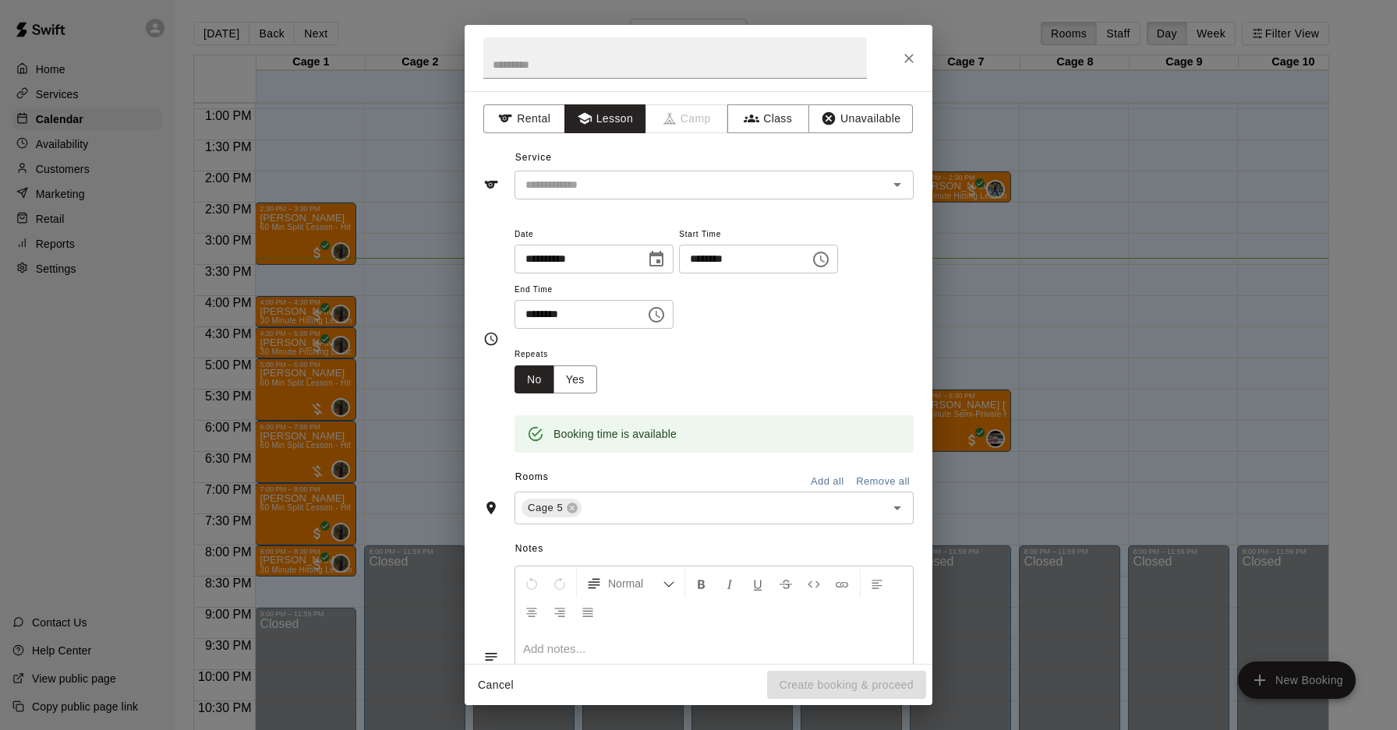
drag, startPoint x: 547, startPoint y: 118, endPoint x: 568, endPoint y: 150, distance: 37.6
click at [549, 122] on button "Rental" at bounding box center [524, 118] width 82 height 29
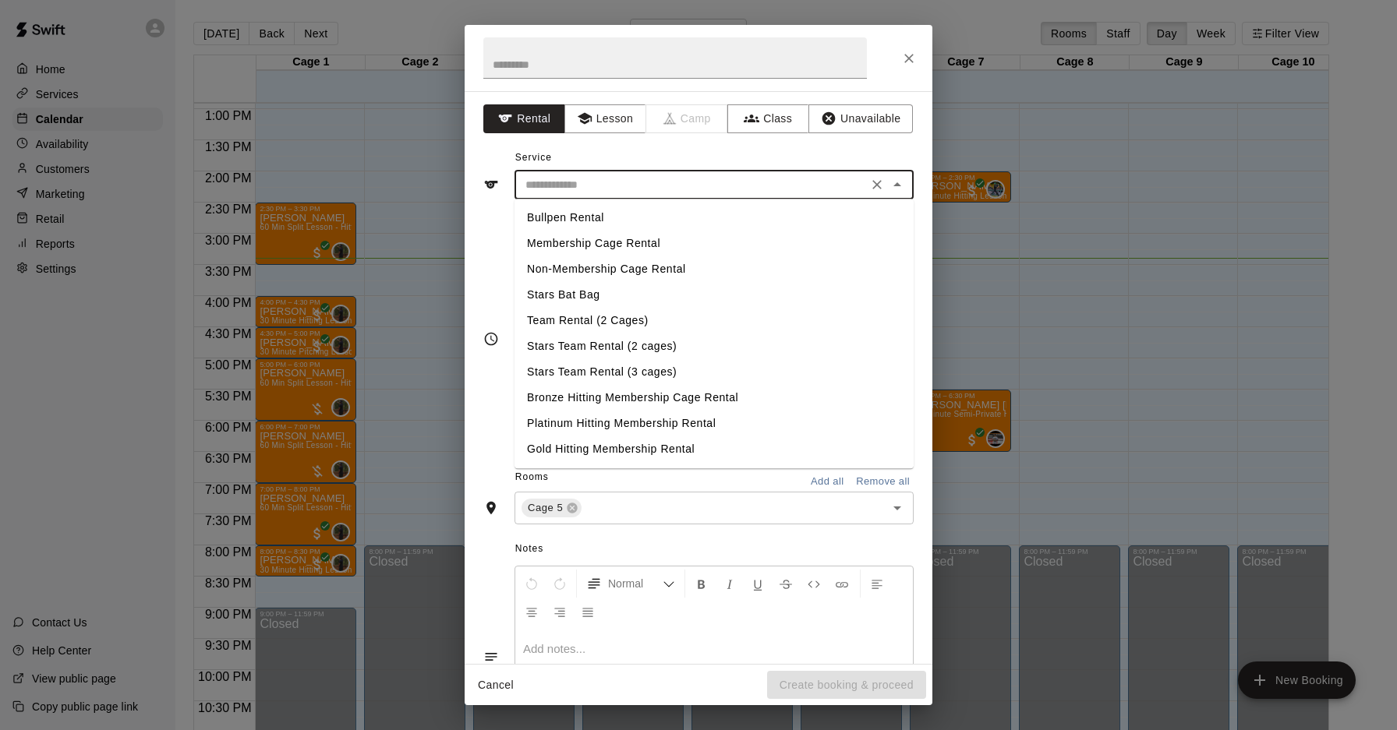
click at [599, 185] on input "text" at bounding box center [691, 184] width 344 height 19
click at [615, 283] on li "Stars Bat Bag" at bounding box center [713, 295] width 399 height 26
type input "**********"
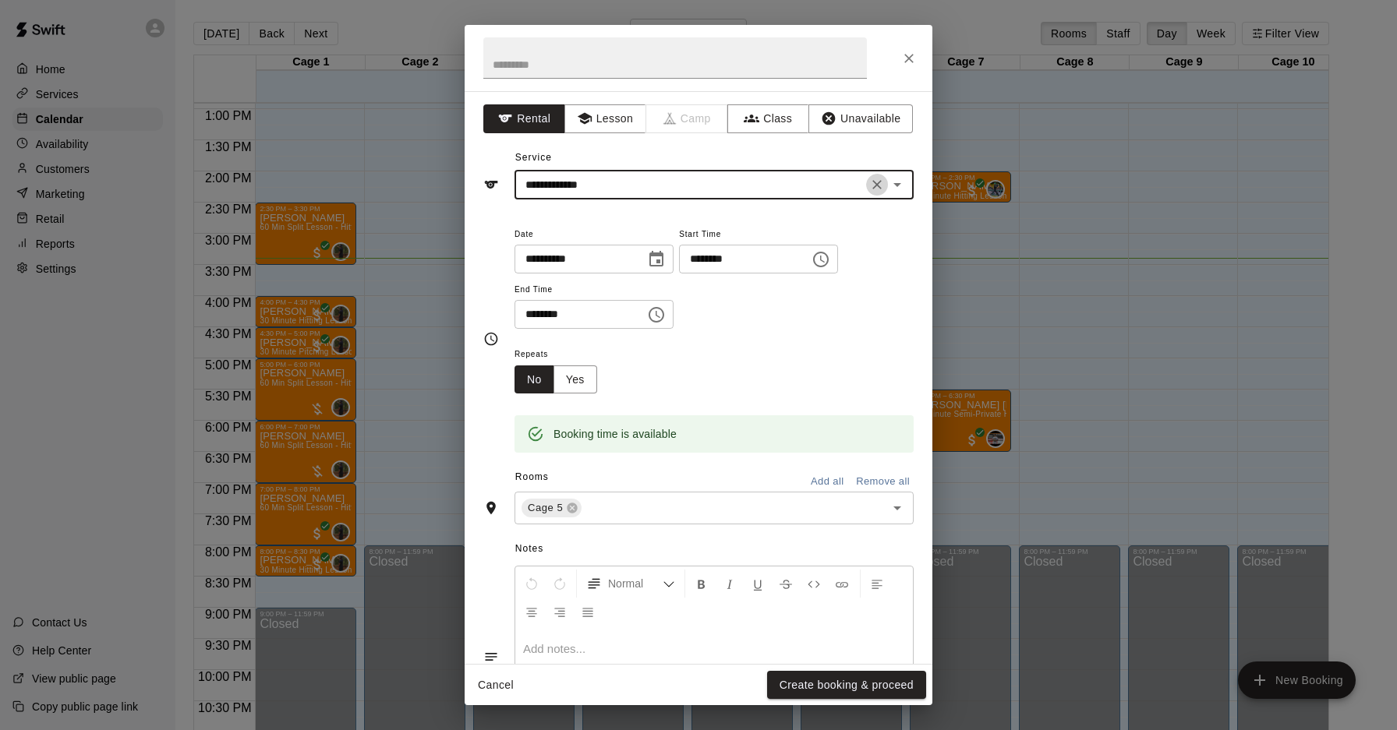
click at [869, 184] on icon "Clear" at bounding box center [877, 185] width 16 height 16
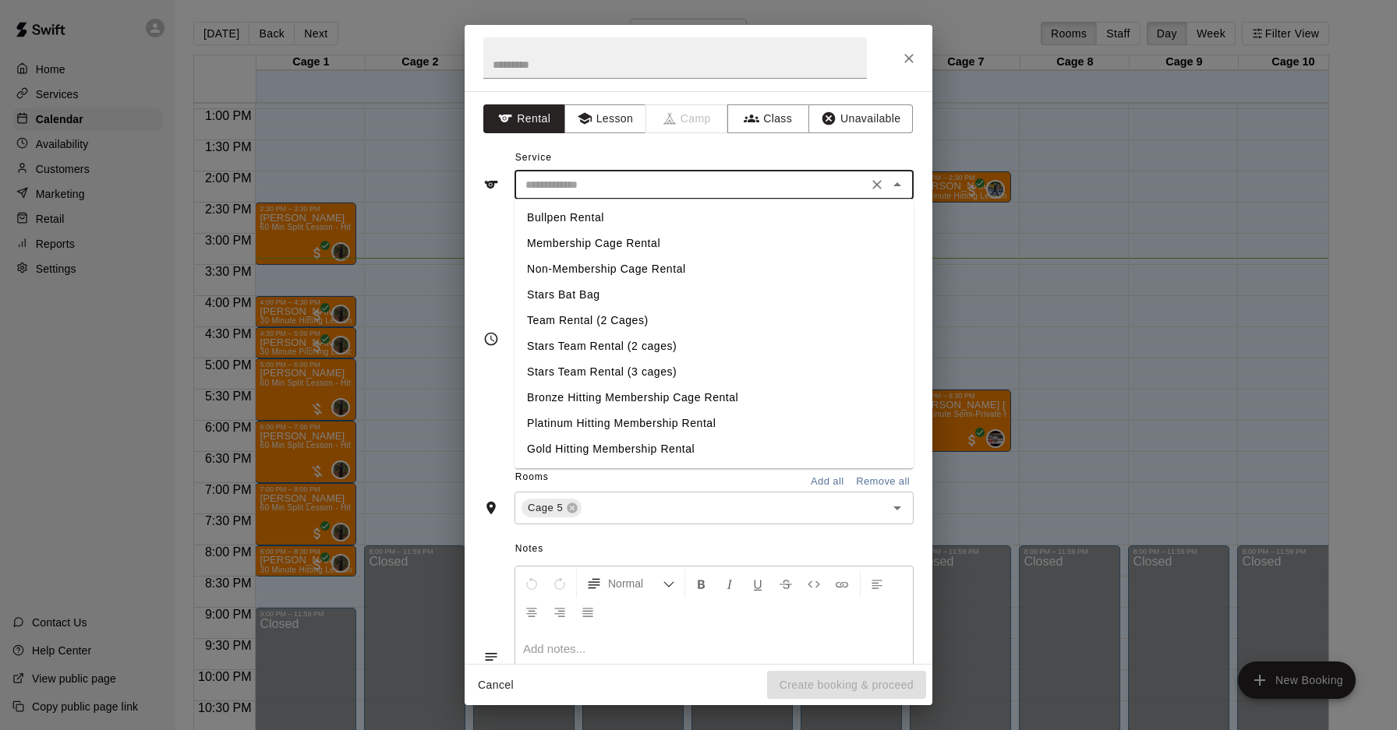
click at [736, 185] on input "text" at bounding box center [691, 184] width 344 height 19
click at [609, 267] on li "Non-Membership Cage Rental" at bounding box center [713, 269] width 399 height 26
type input "**********"
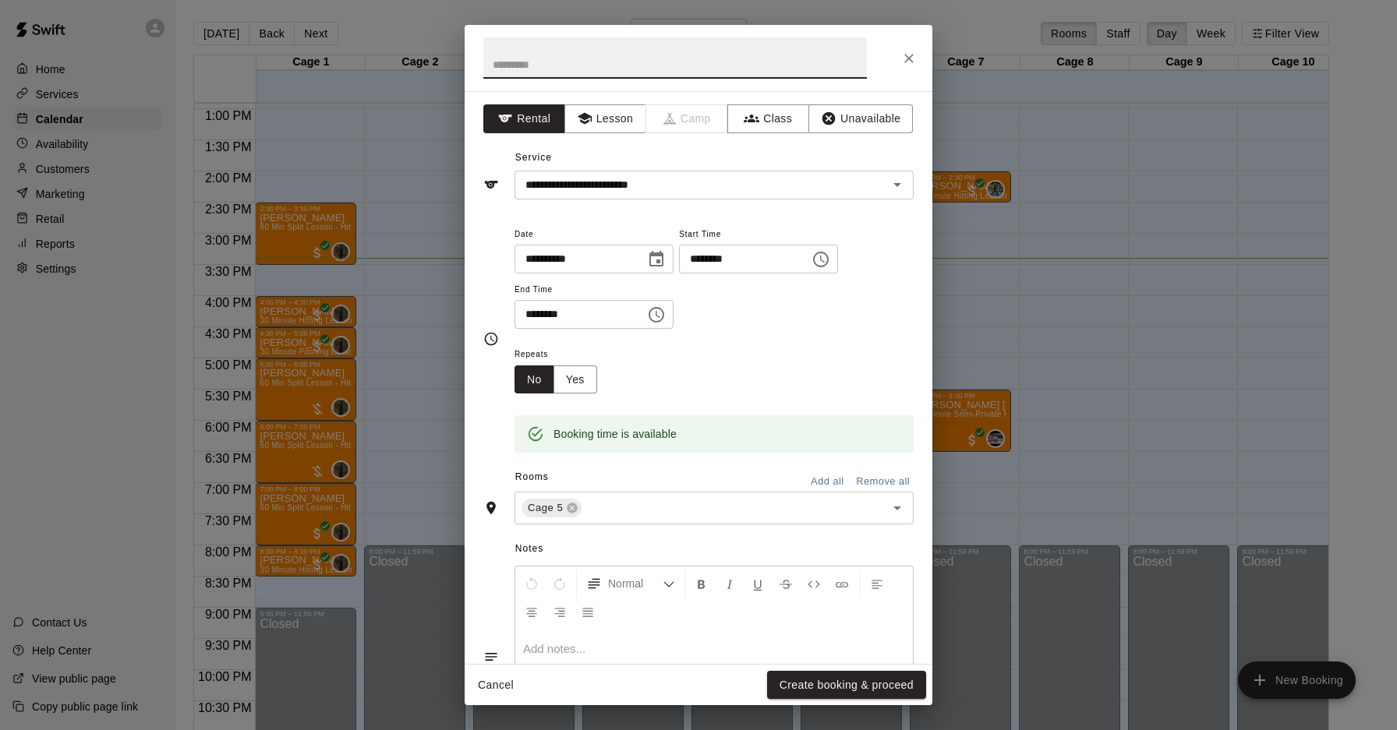
click at [717, 69] on input "text" at bounding box center [674, 57] width 383 height 41
type input "**********"
click at [815, 677] on button "Create booking & proceed" at bounding box center [846, 685] width 159 height 29
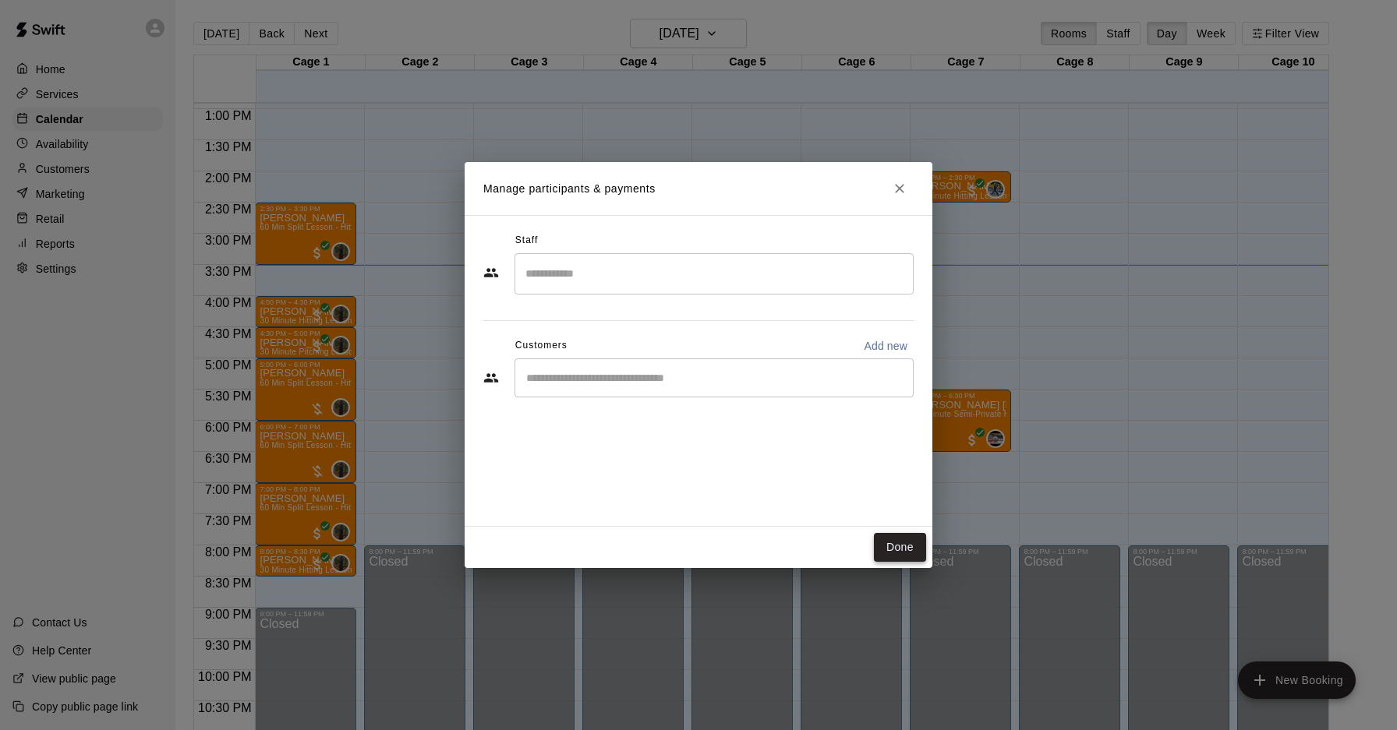
click at [892, 553] on button "Done" at bounding box center [900, 547] width 52 height 29
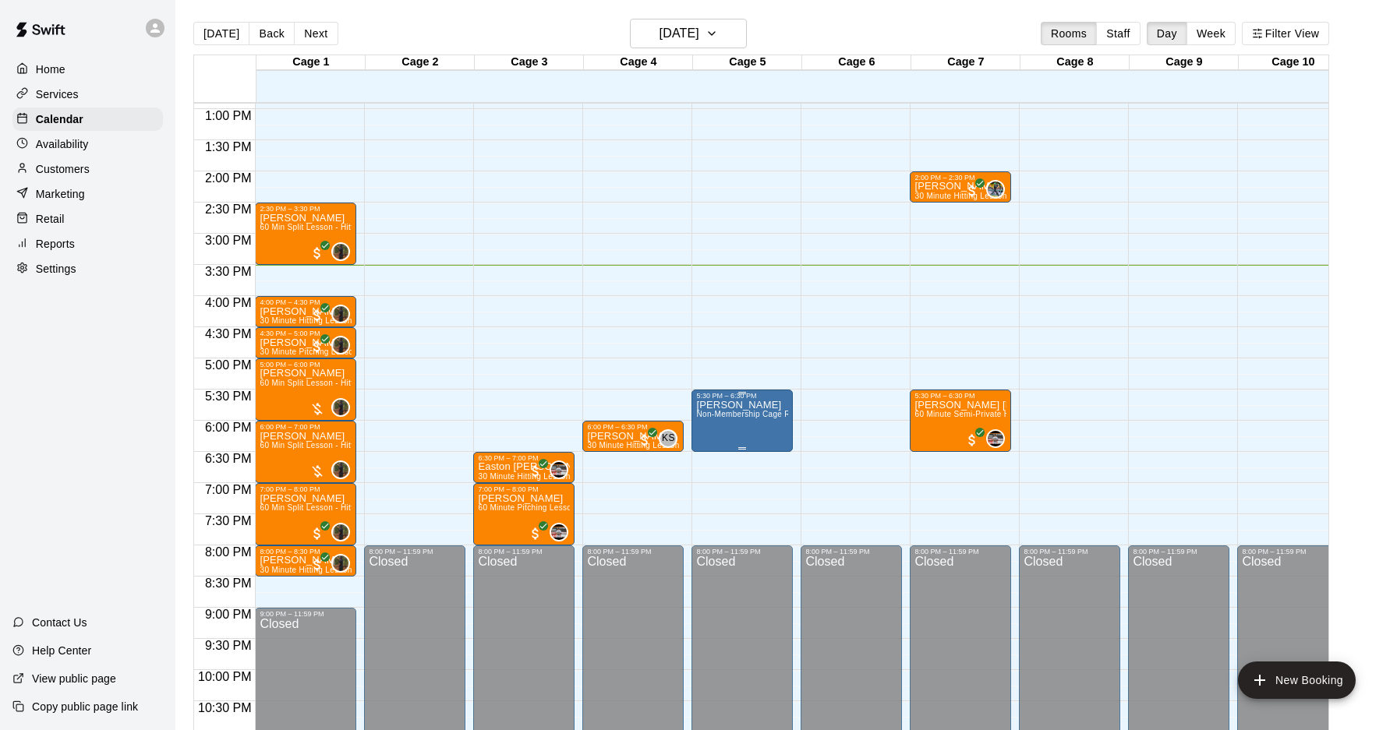
click at [722, 422] on button "edit" at bounding box center [712, 416] width 31 height 31
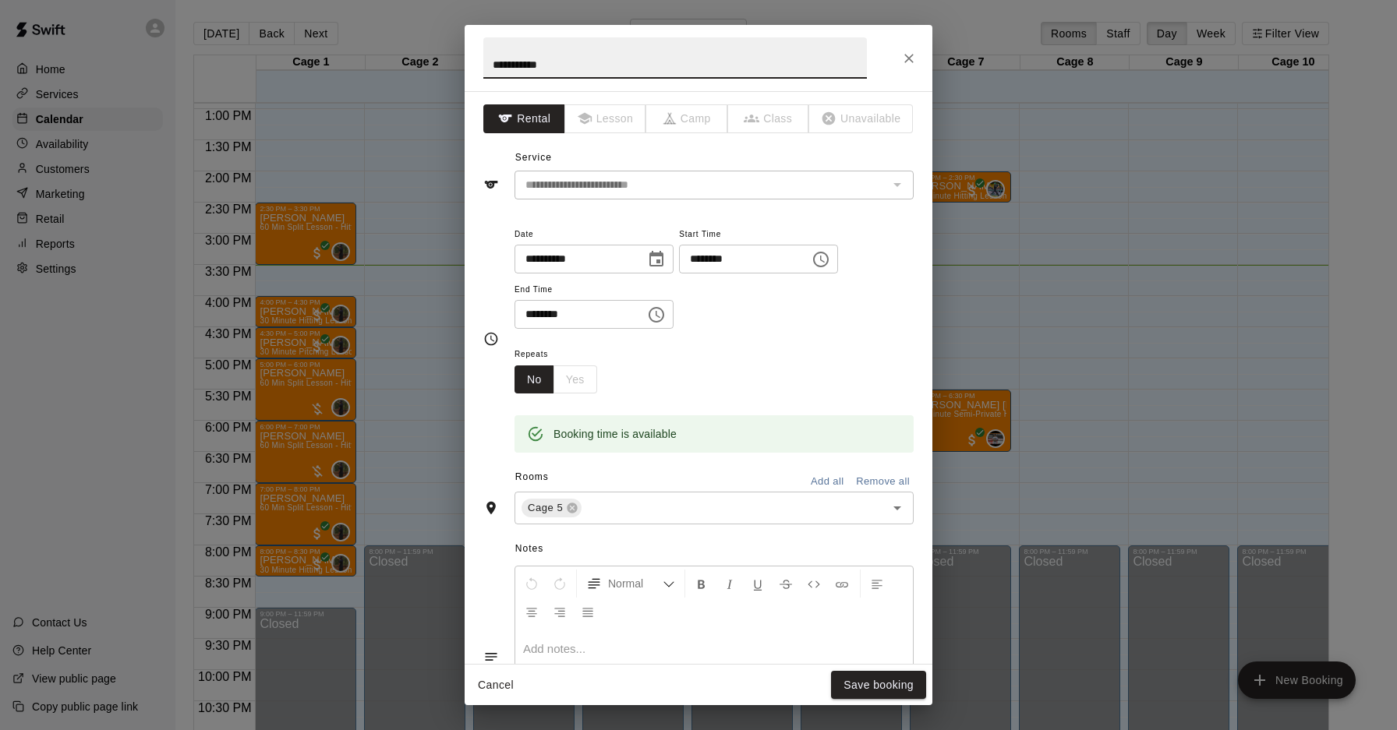
click at [503, 64] on input "**********" at bounding box center [674, 57] width 383 height 41
click at [528, 67] on input "**********" at bounding box center [674, 57] width 383 height 41
type input "**********"
click at [869, 700] on div "Cancel Save booking" at bounding box center [698, 685] width 468 height 41
click at [873, 687] on button "Save booking" at bounding box center [878, 685] width 95 height 29
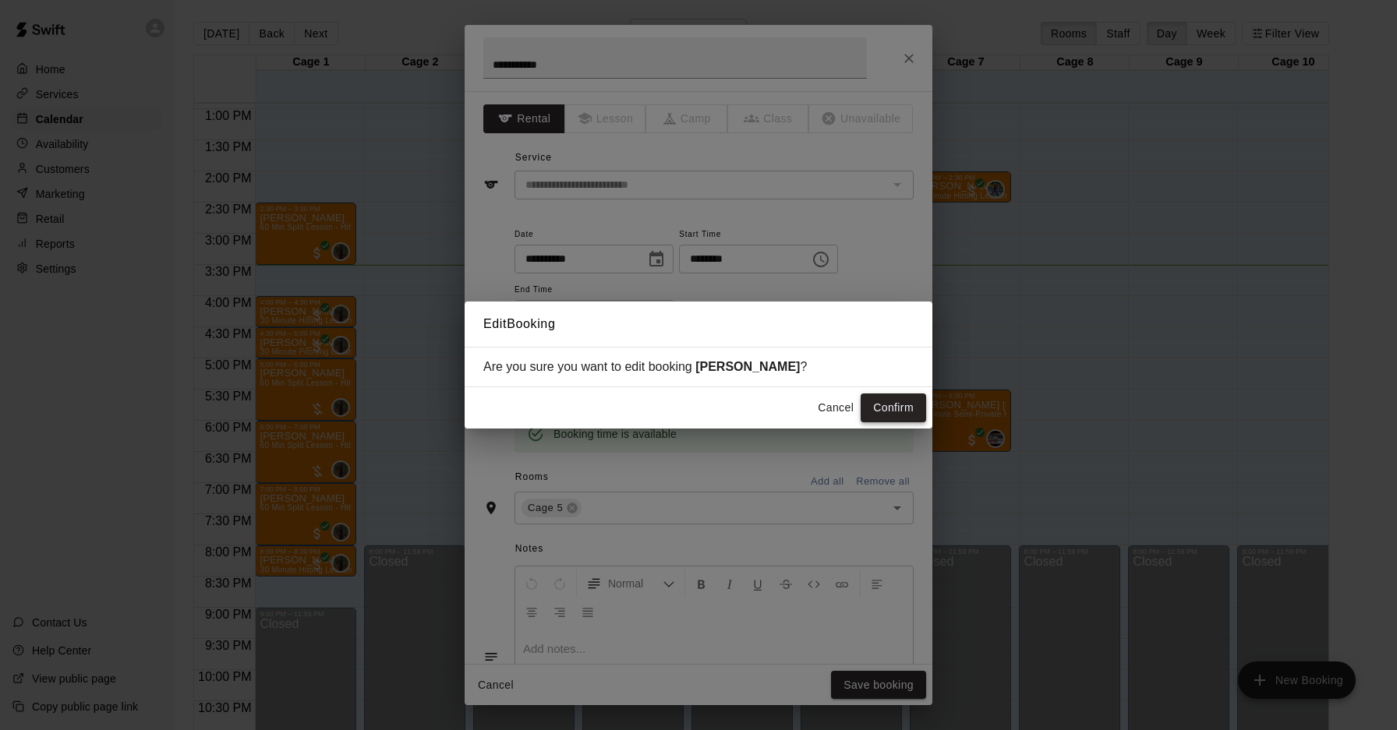
click at [894, 397] on button "Confirm" at bounding box center [892, 408] width 65 height 29
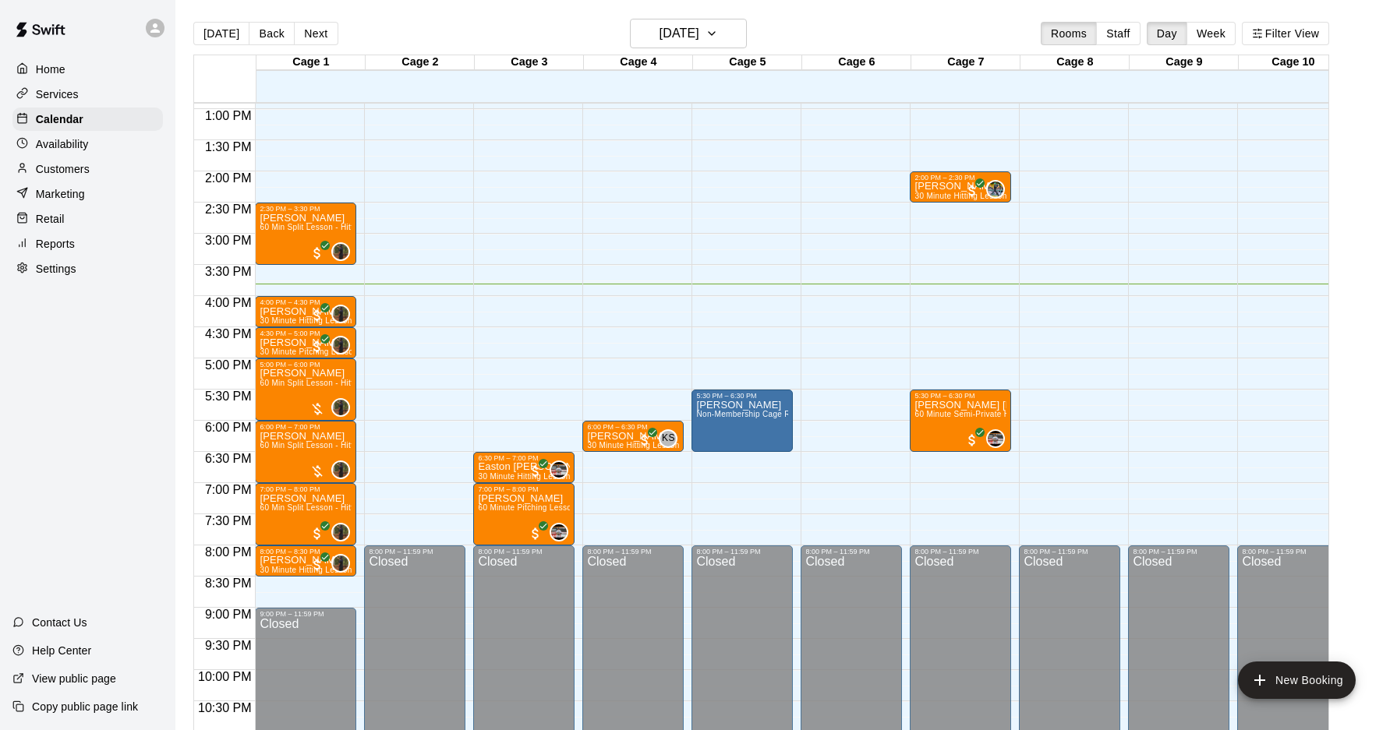
click at [640, 16] on main "[DATE] Back [DATE][DATE] Rooms Staff Day Week Filter View Cage 1 10 Fri Cage 2 …" at bounding box center [785, 377] width 1221 height 755
click at [659, 23] on h6 "[DATE]" at bounding box center [679, 34] width 40 height 22
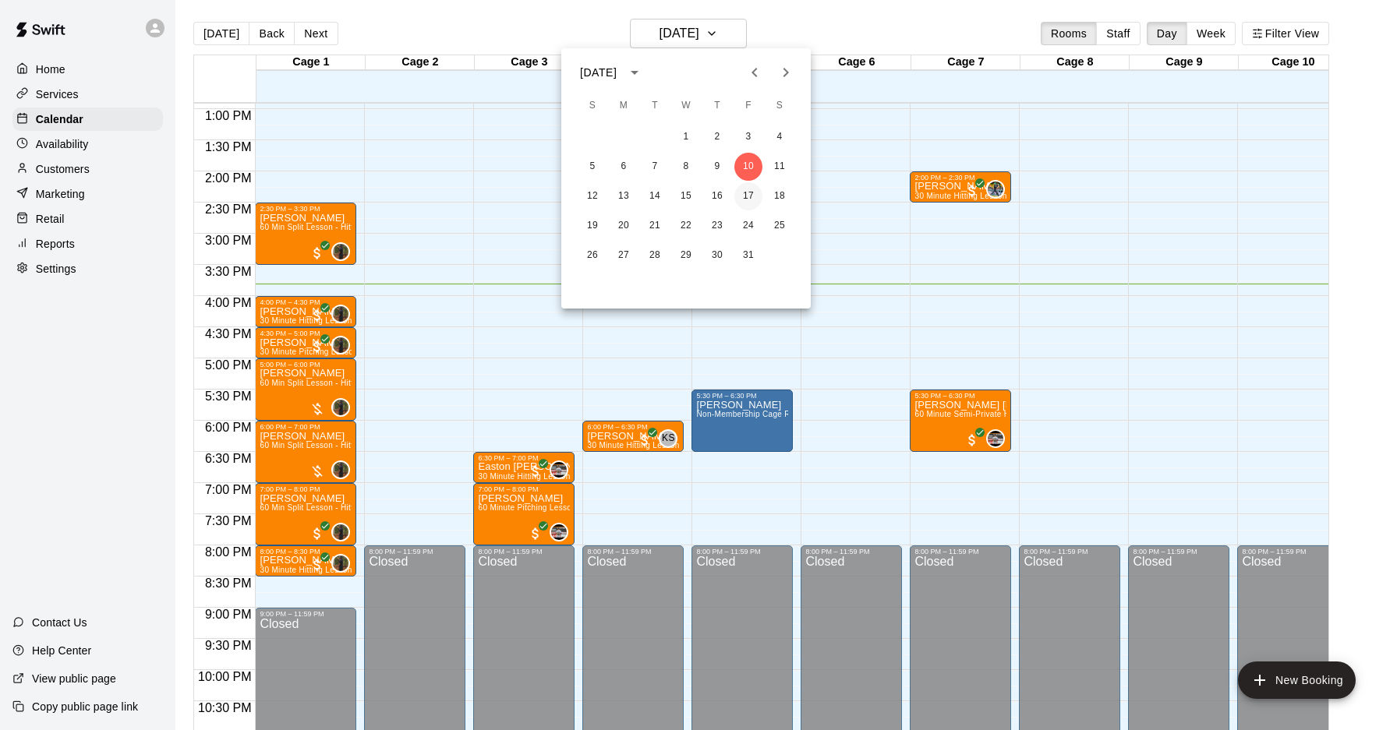
click at [751, 191] on button "17" at bounding box center [748, 196] width 28 height 28
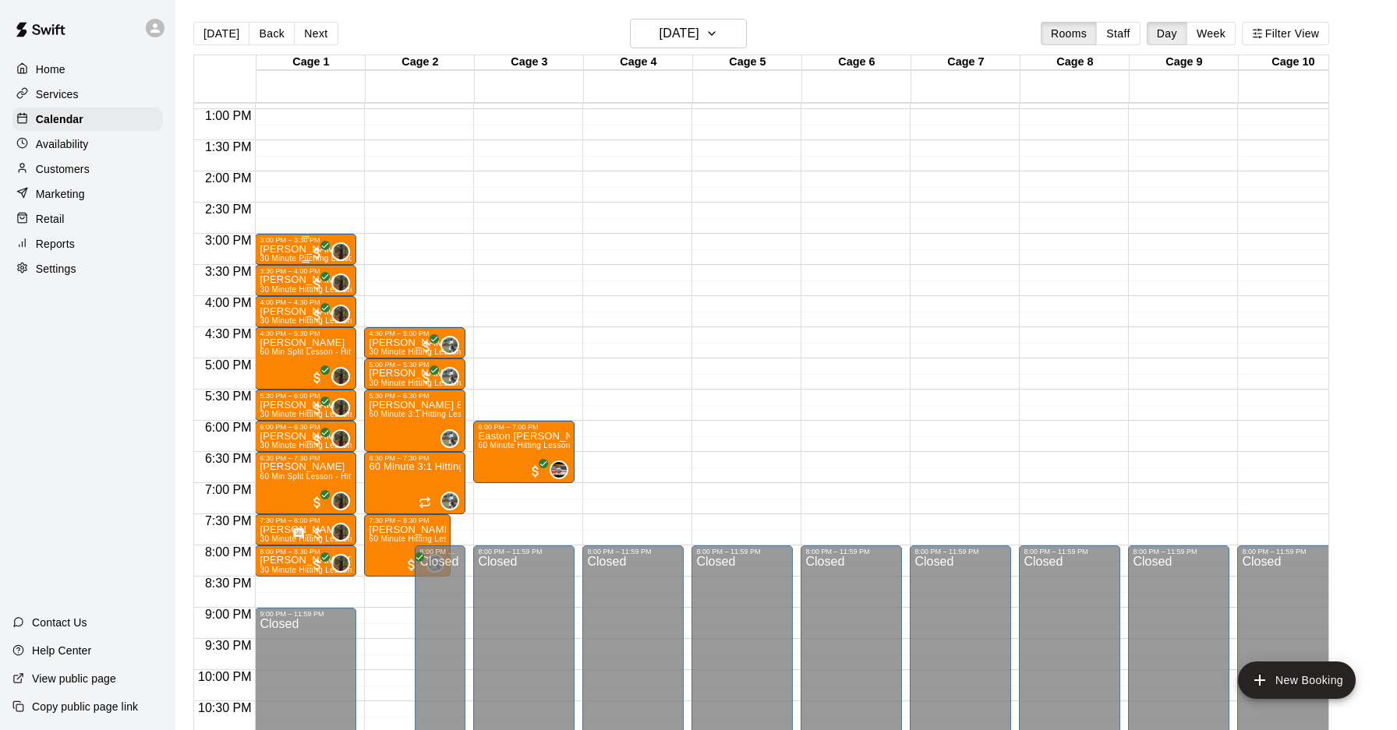
click at [353, 235] on div "3:00 PM – 3:30 PM [PERSON_NAME] 30 Minute Pitching Lesson 0" at bounding box center [305, 249] width 101 height 31
click at [419, 29] on div at bounding box center [698, 365] width 1397 height 730
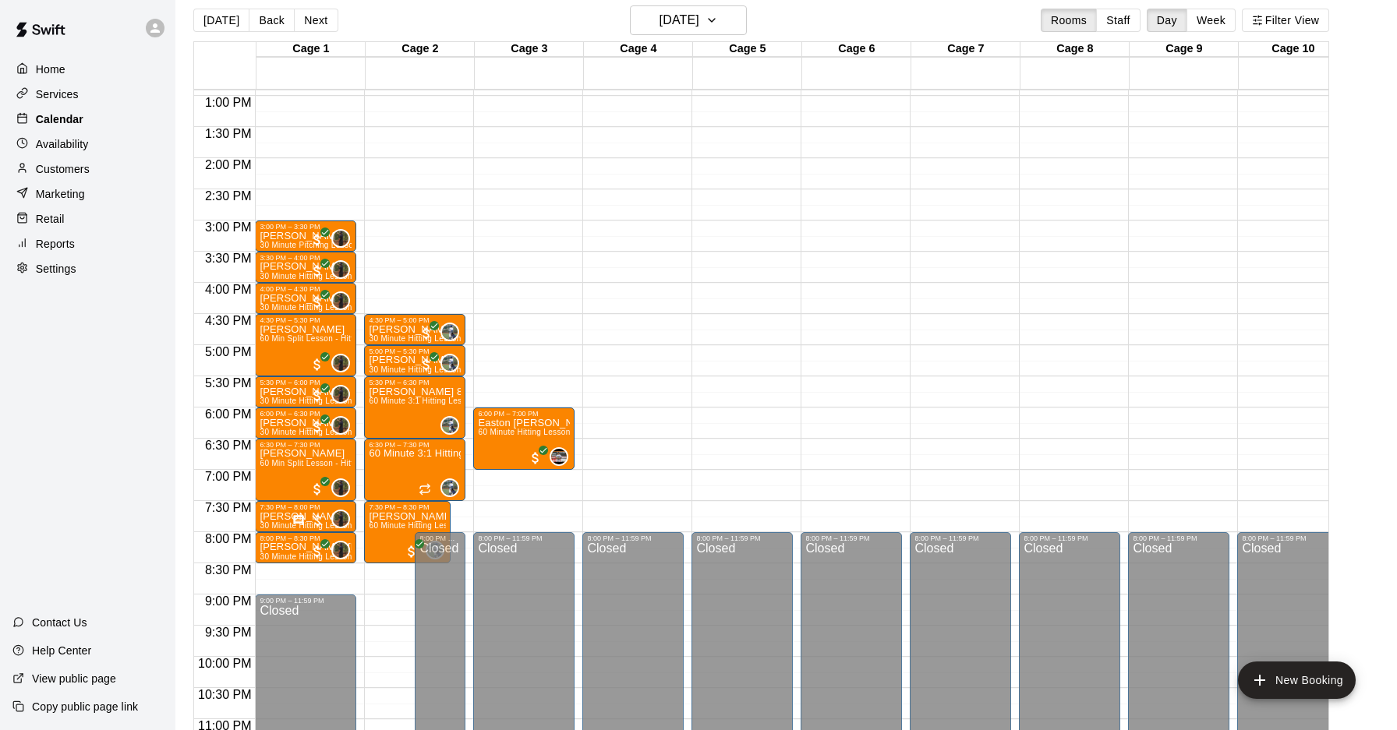
scroll to position [15, 0]
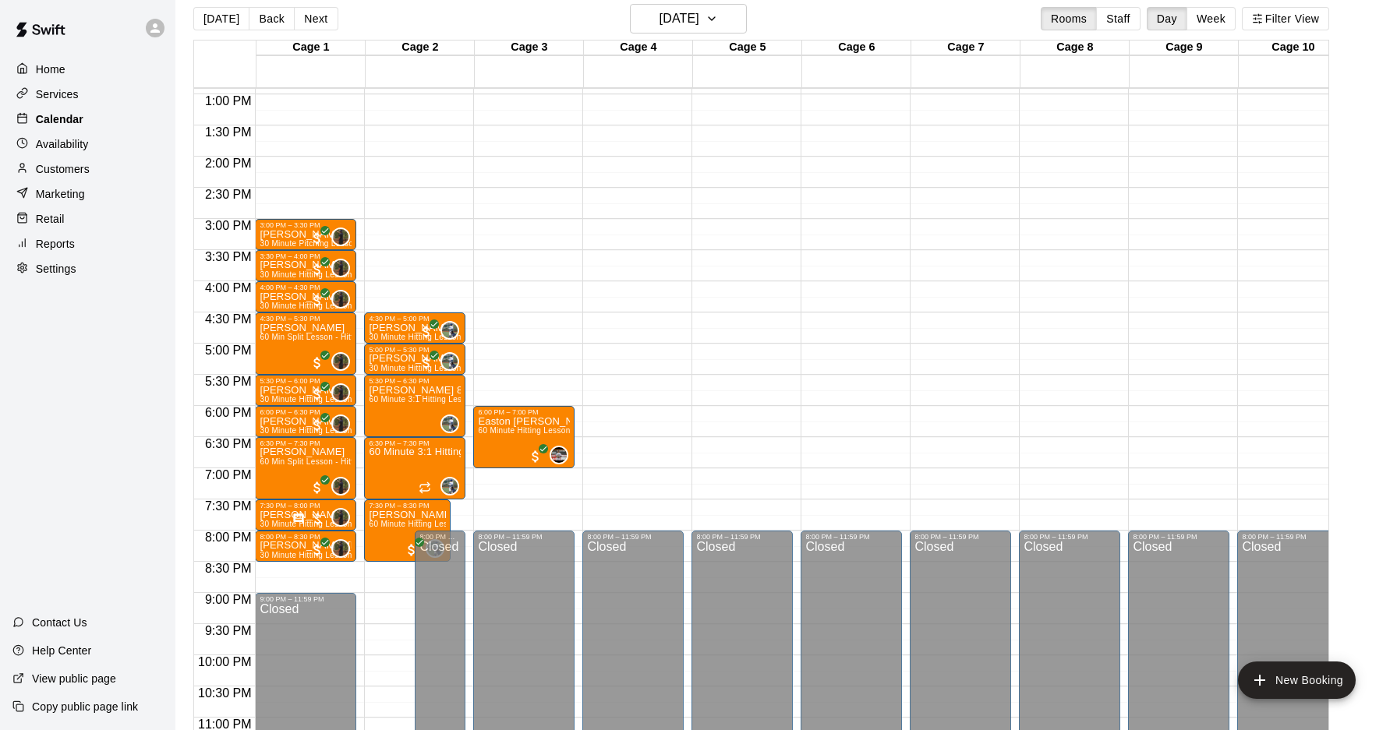
click at [98, 125] on div "Calendar" at bounding box center [87, 119] width 150 height 23
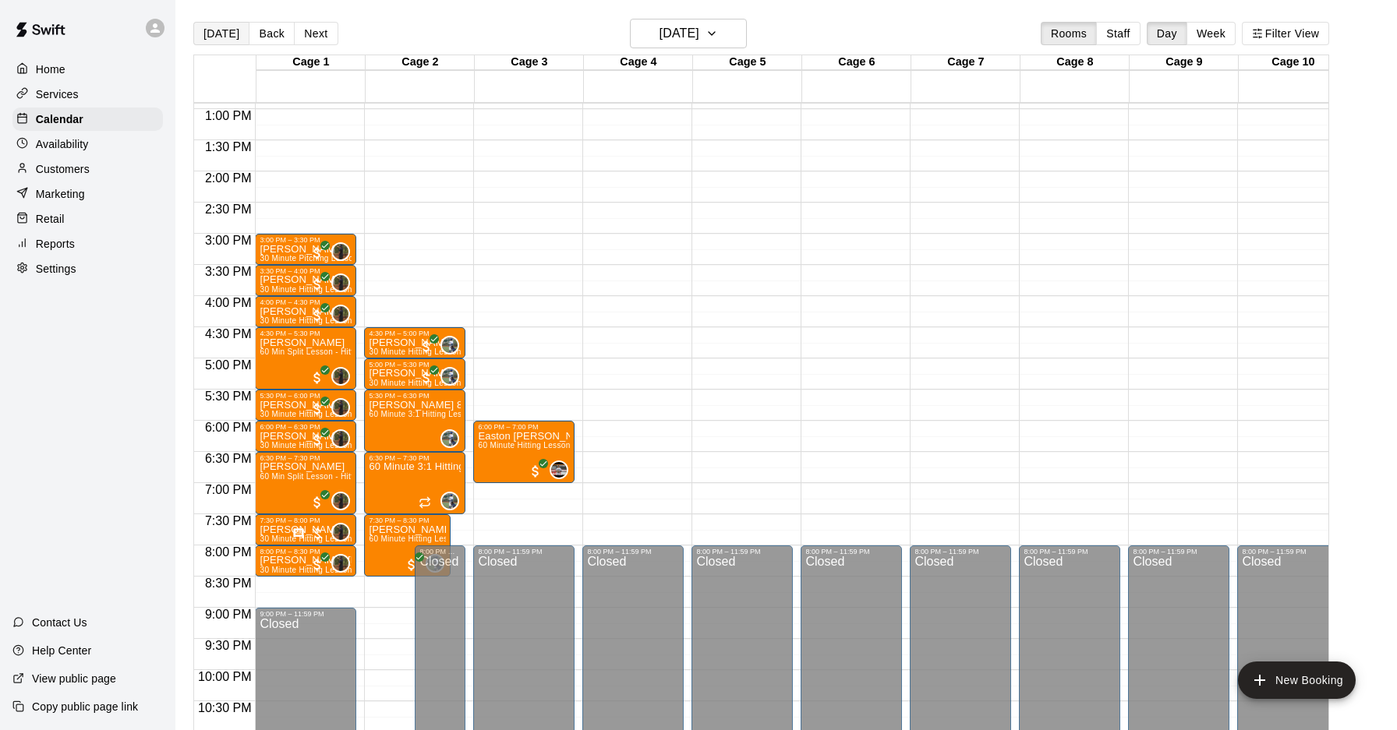
click at [221, 40] on button "[DATE]" at bounding box center [221, 33] width 56 height 23
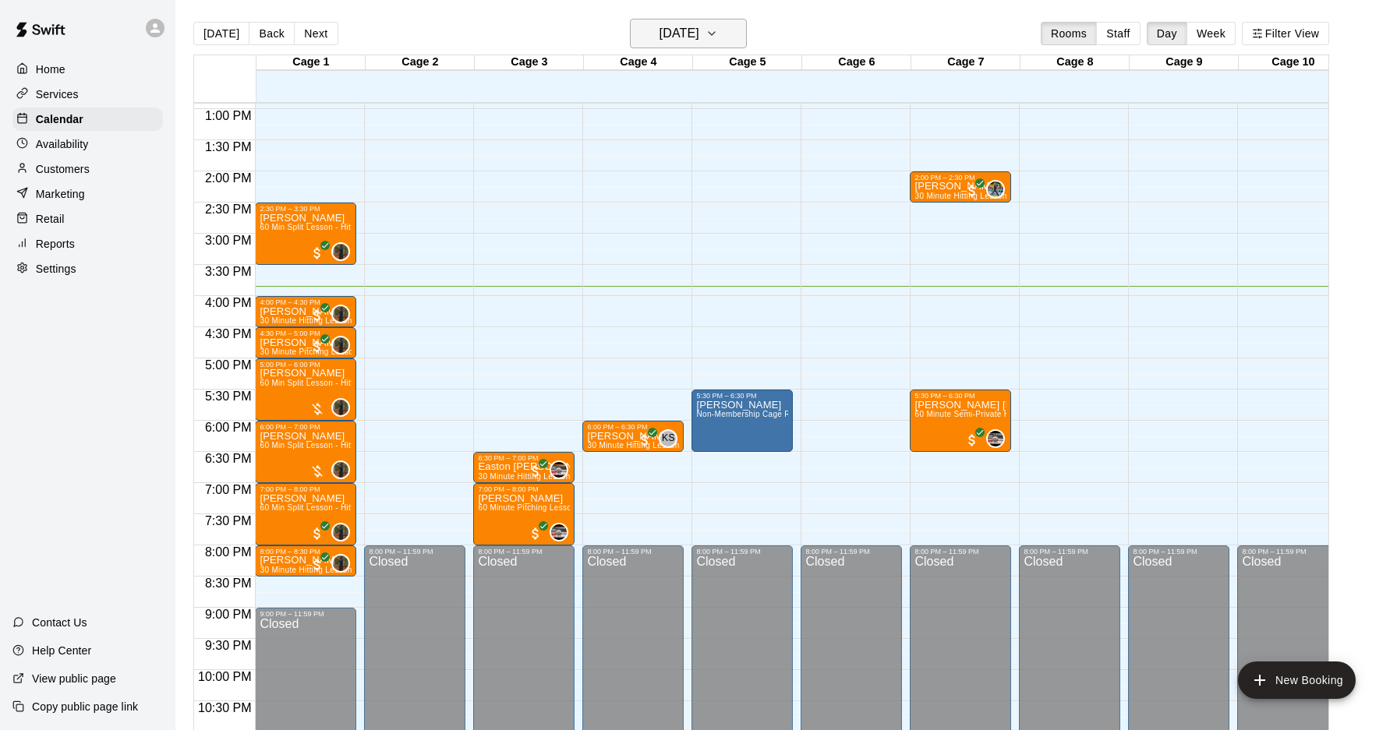
click at [699, 41] on h6 "[DATE]" at bounding box center [679, 34] width 40 height 22
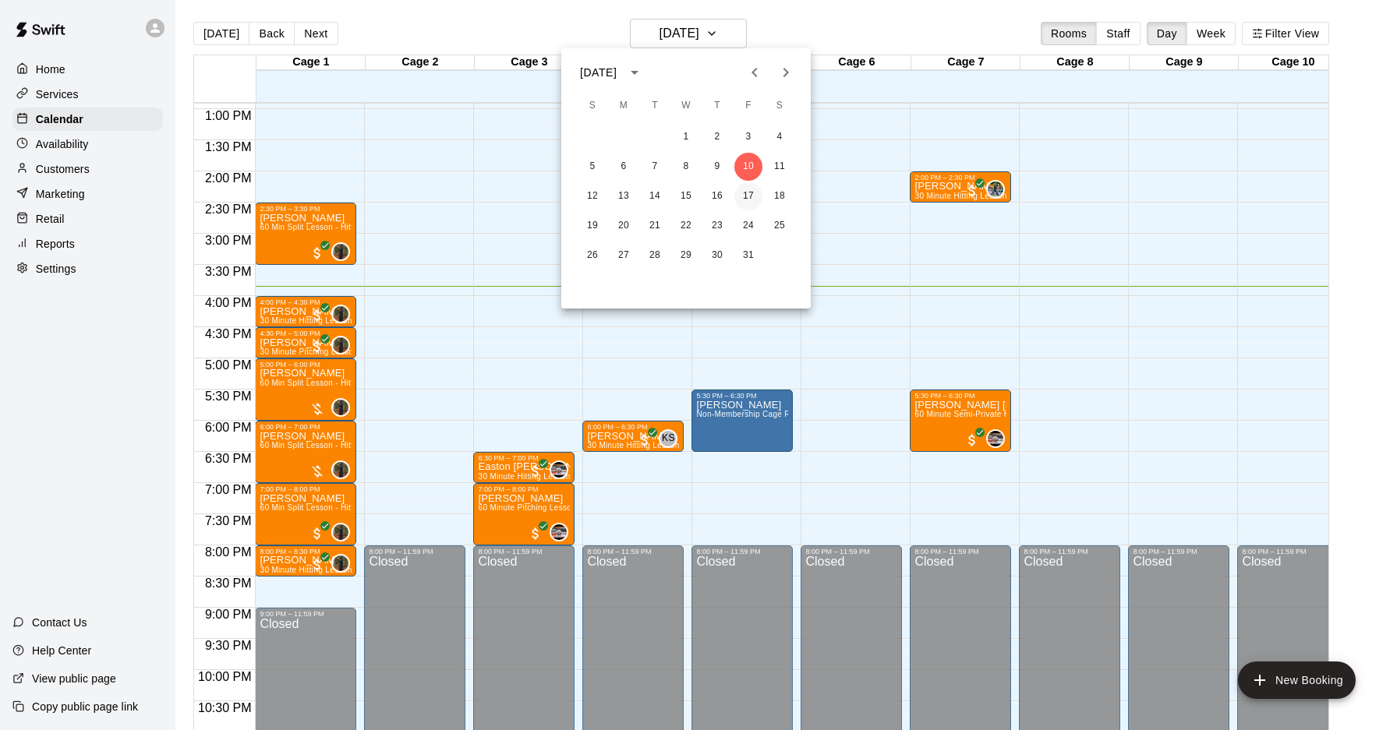
click at [755, 193] on button "17" at bounding box center [748, 196] width 28 height 28
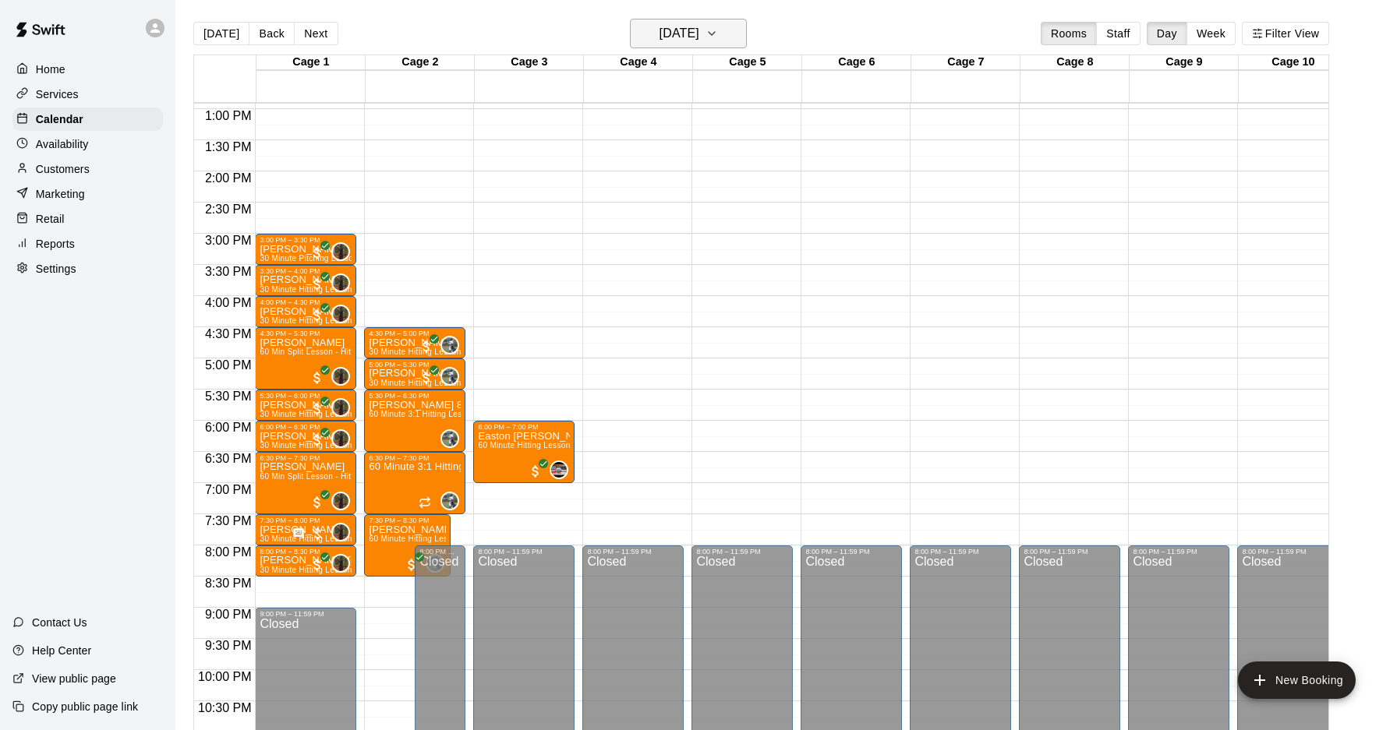
click at [677, 45] on button "[DATE]" at bounding box center [688, 34] width 117 height 30
click at [746, 163] on button "10" at bounding box center [748, 167] width 28 height 28
